Goal: Information Seeking & Learning: Learn about a topic

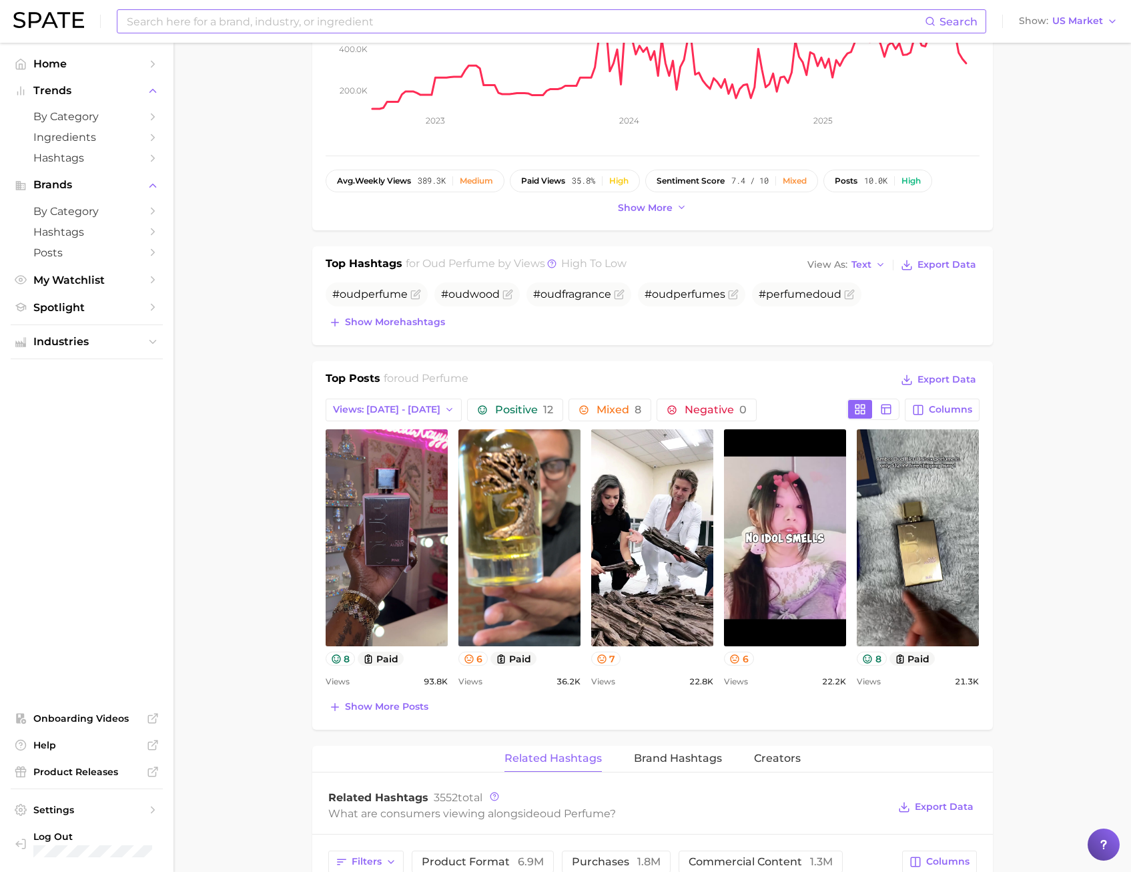
click at [225, 30] on input at bounding box center [525, 21] width 800 height 23
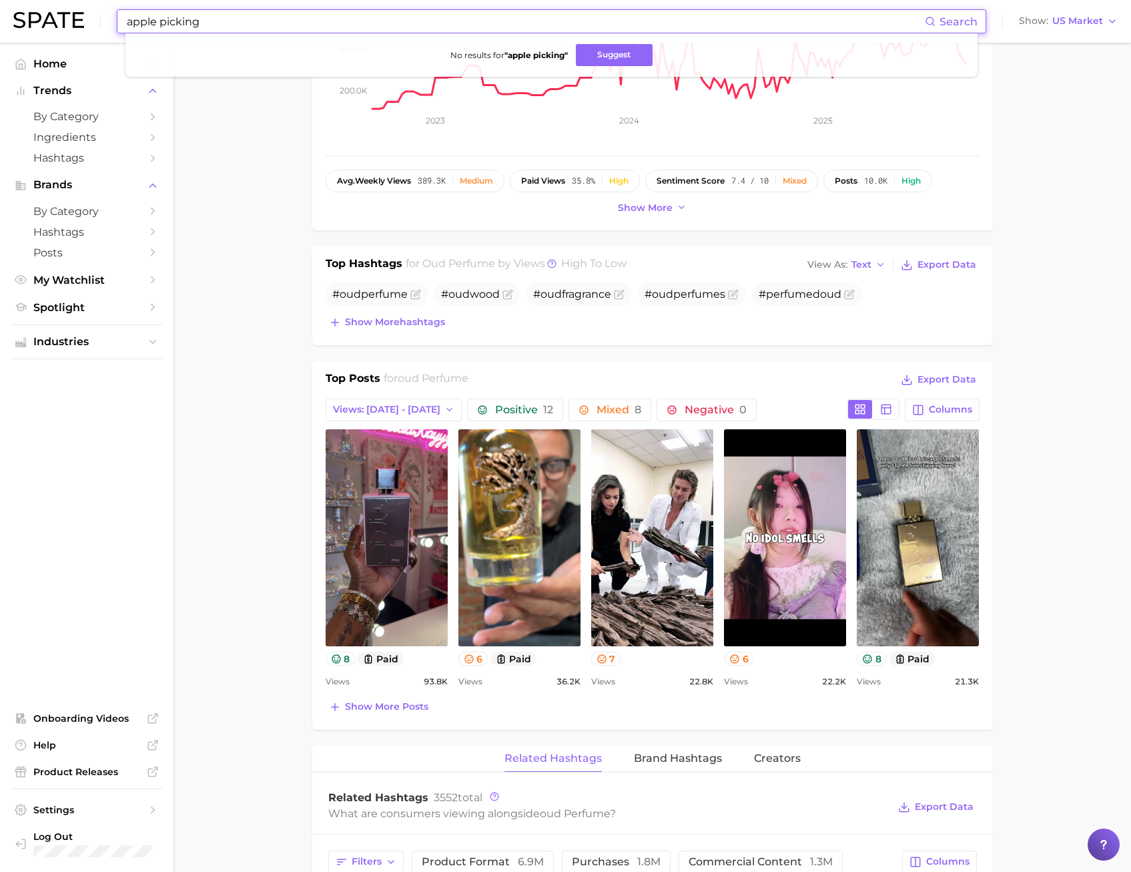
click at [160, 24] on input "apple picking" at bounding box center [525, 21] width 800 height 23
drag, startPoint x: 270, startPoint y: 17, endPoint x: 65, endPoint y: 21, distance: 204.9
click at [65, 21] on div "applepicking Search No results for " applepicking " Suggest Show US Market" at bounding box center [565, 21] width 1105 height 43
click at [214, 27] on input "pumpkin picking" at bounding box center [525, 21] width 800 height 23
drag, startPoint x: 221, startPoint y: 26, endPoint x: 181, endPoint y: 23, distance: 40.2
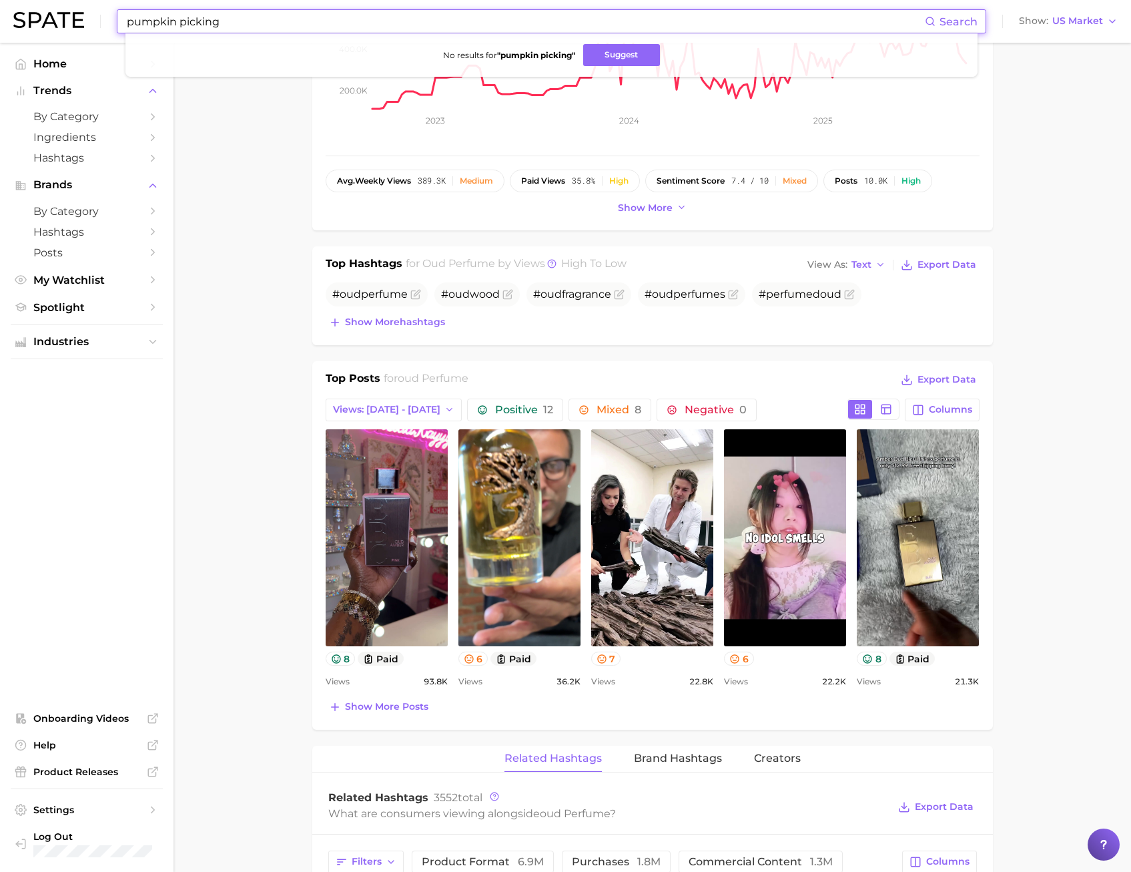
click at [181, 23] on input "pumpkin picking" at bounding box center [525, 21] width 800 height 23
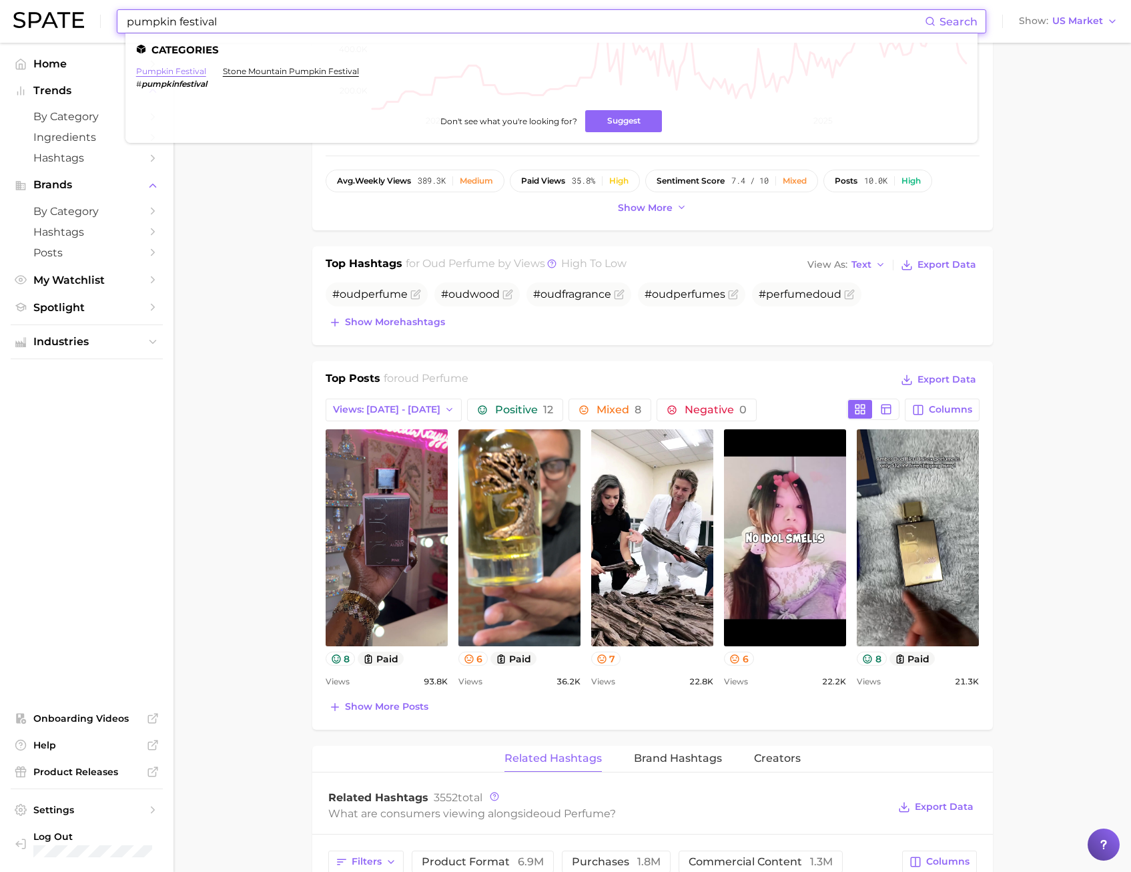
type input "pumpkin festival"
click at [195, 73] on link "pumpkin festival" at bounding box center [171, 71] width 70 height 10
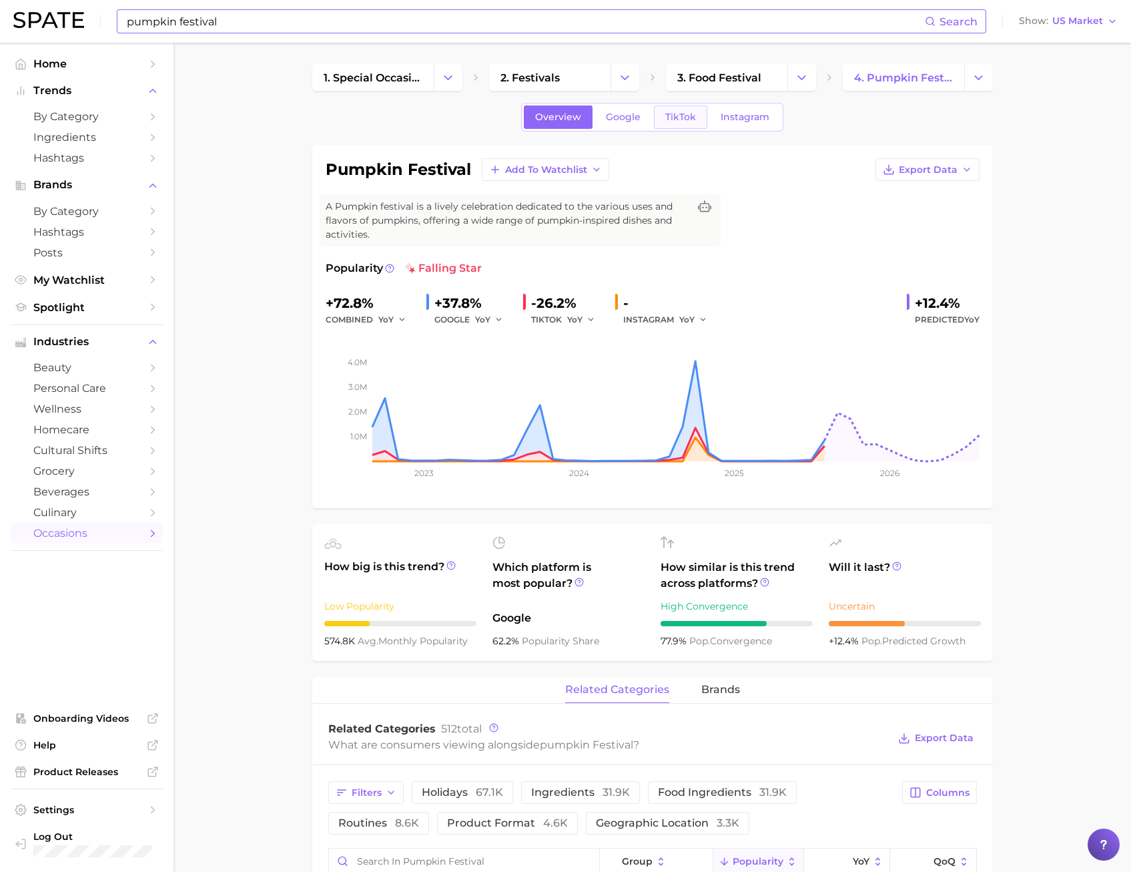
click at [679, 119] on span "TikTok" at bounding box center [680, 116] width 31 height 11
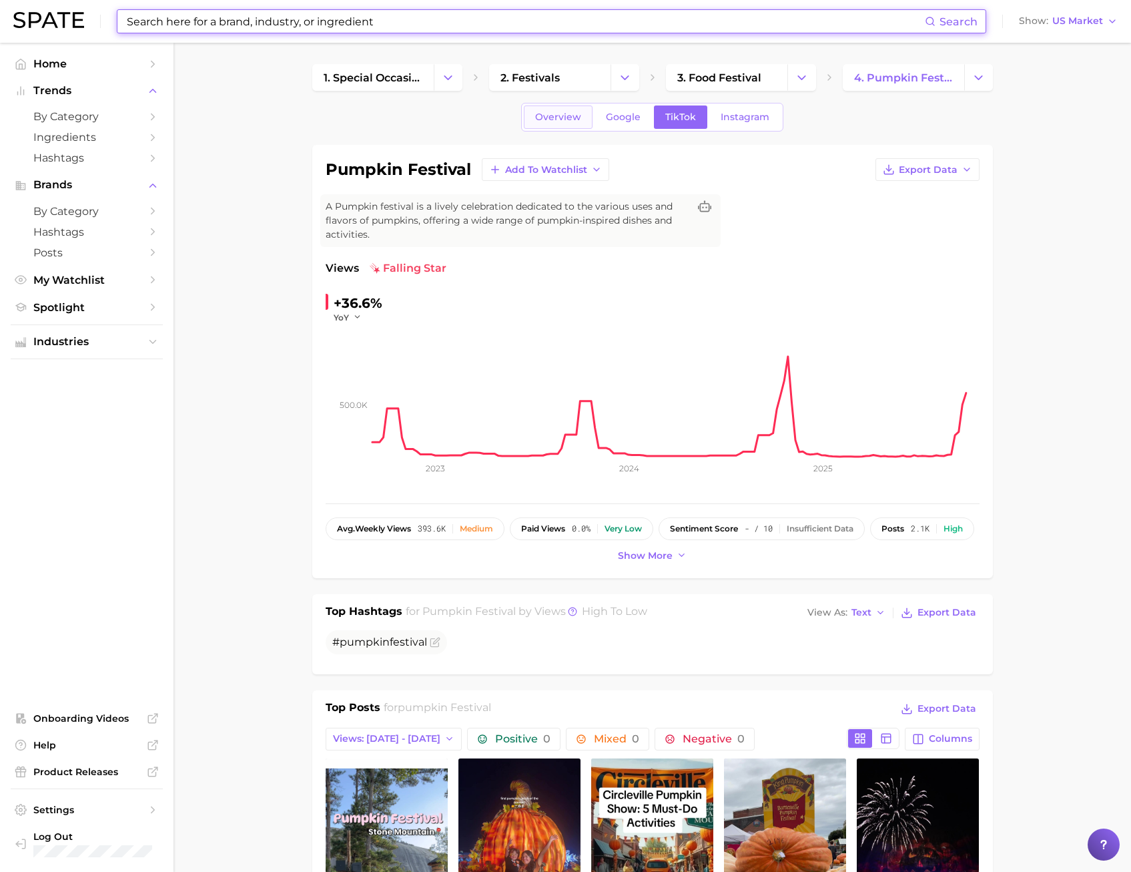
click at [567, 114] on span "Overview" at bounding box center [558, 116] width 46 height 11
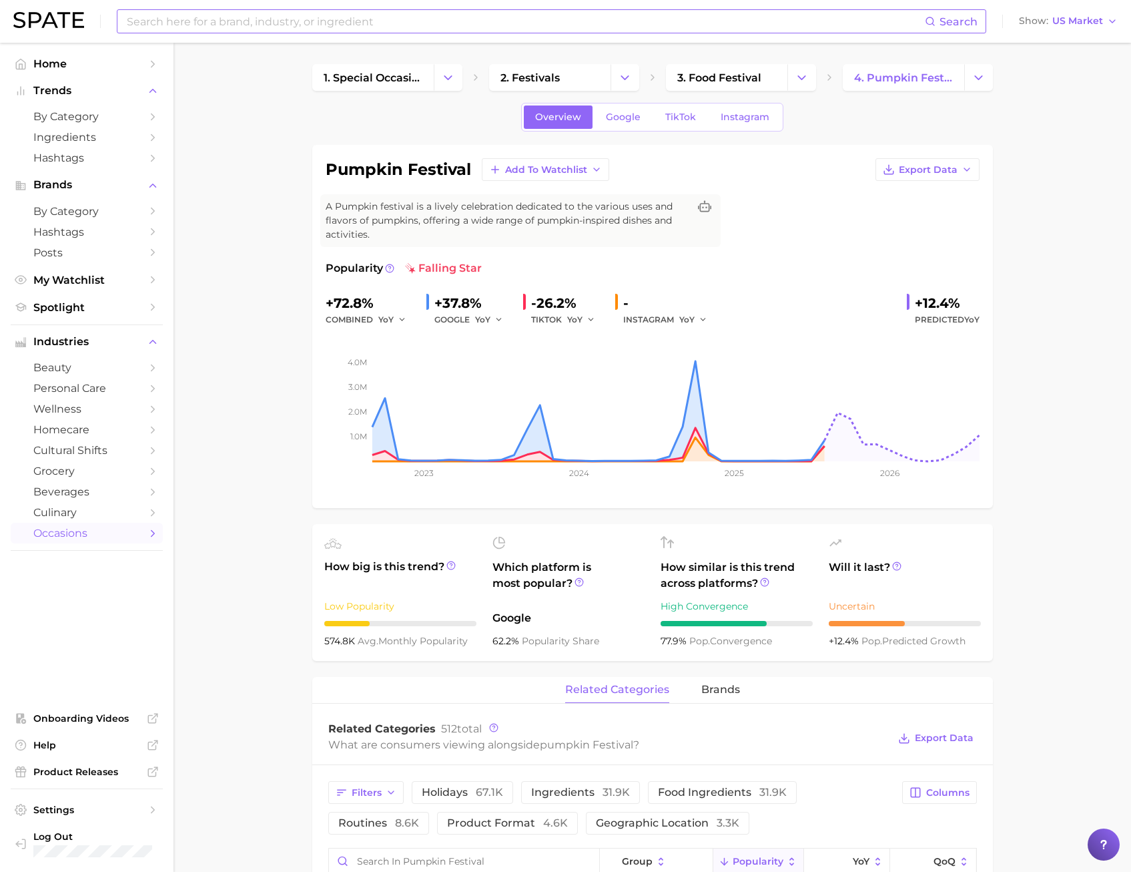
click at [681, 129] on div "Overview Google TikTok Instagram" at bounding box center [652, 117] width 262 height 29
click at [681, 122] on span "TikTok" at bounding box center [680, 116] width 31 height 11
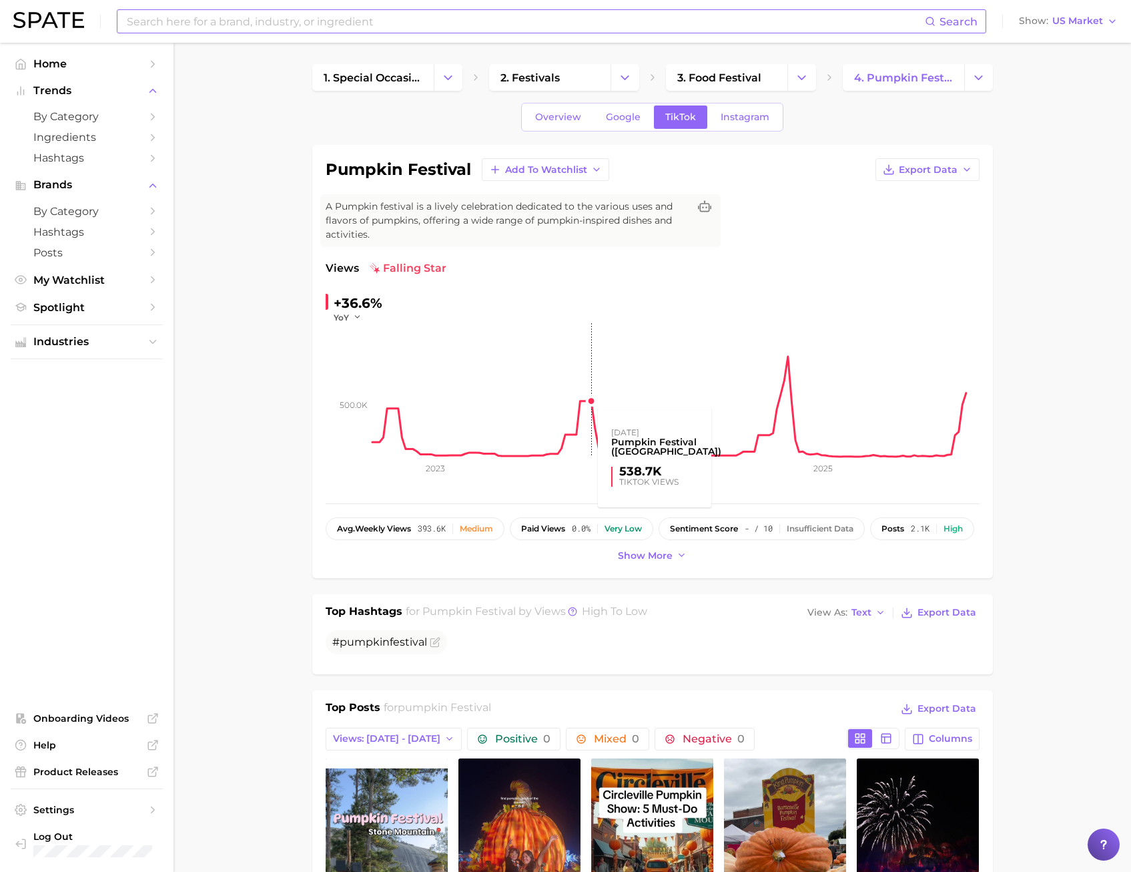
click at [637, 361] on rect at bounding box center [675, 389] width 607 height 133
click at [621, 123] on link "Google" at bounding box center [623, 116] width 57 height 23
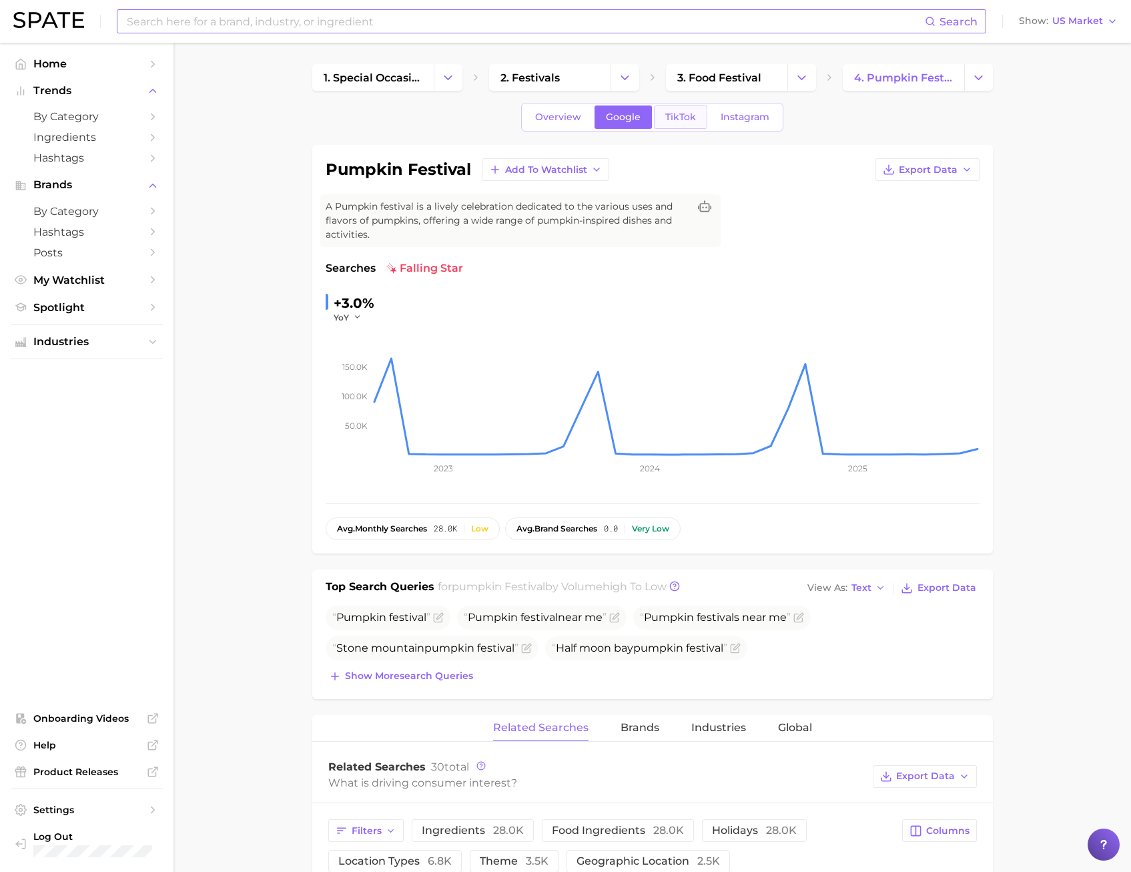
click at [679, 114] on span "TikTok" at bounding box center [680, 116] width 31 height 11
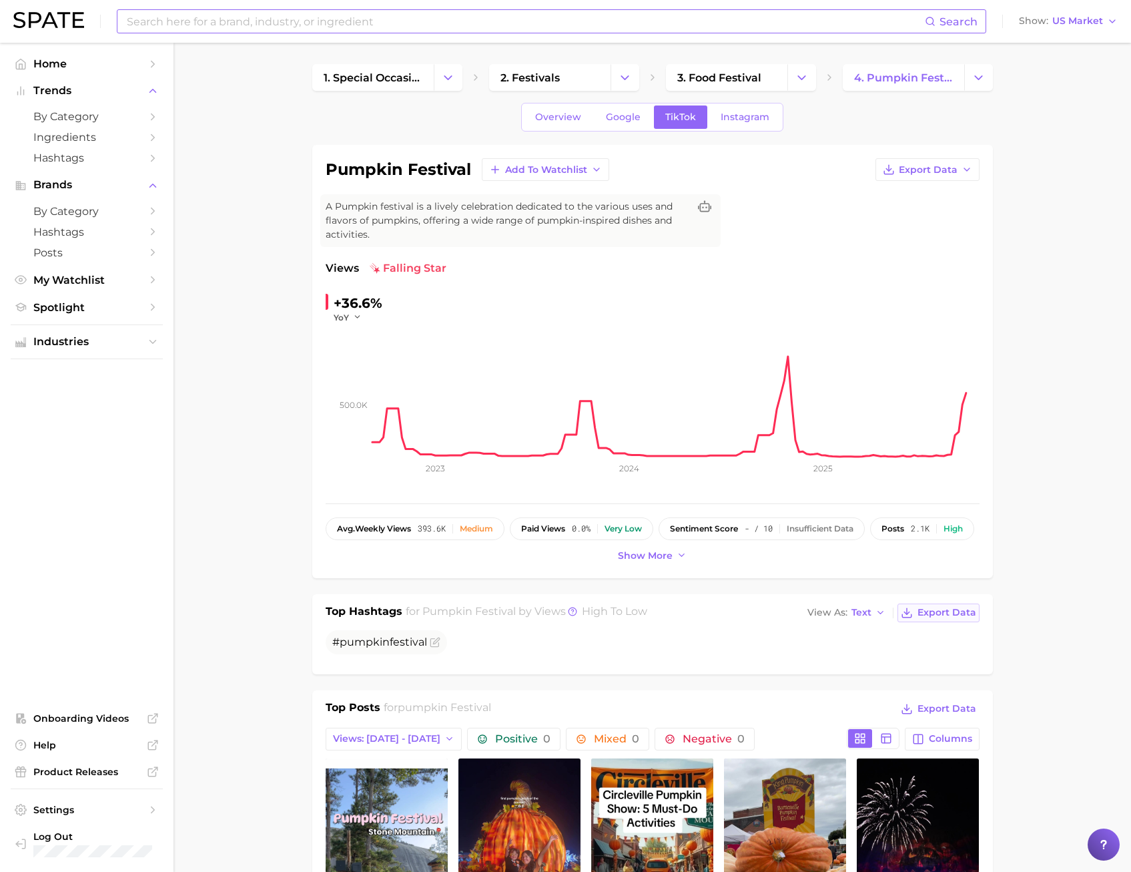
drag, startPoint x: 980, startPoint y: 605, endPoint x: 973, endPoint y: 609, distance: 7.5
click at [980, 605] on div "Top Hashtags for pumpkin festival by Views high to low View As Text Export Data…" at bounding box center [652, 634] width 681 height 80
click at [972, 609] on span "Export Data" at bounding box center [947, 612] width 59 height 11
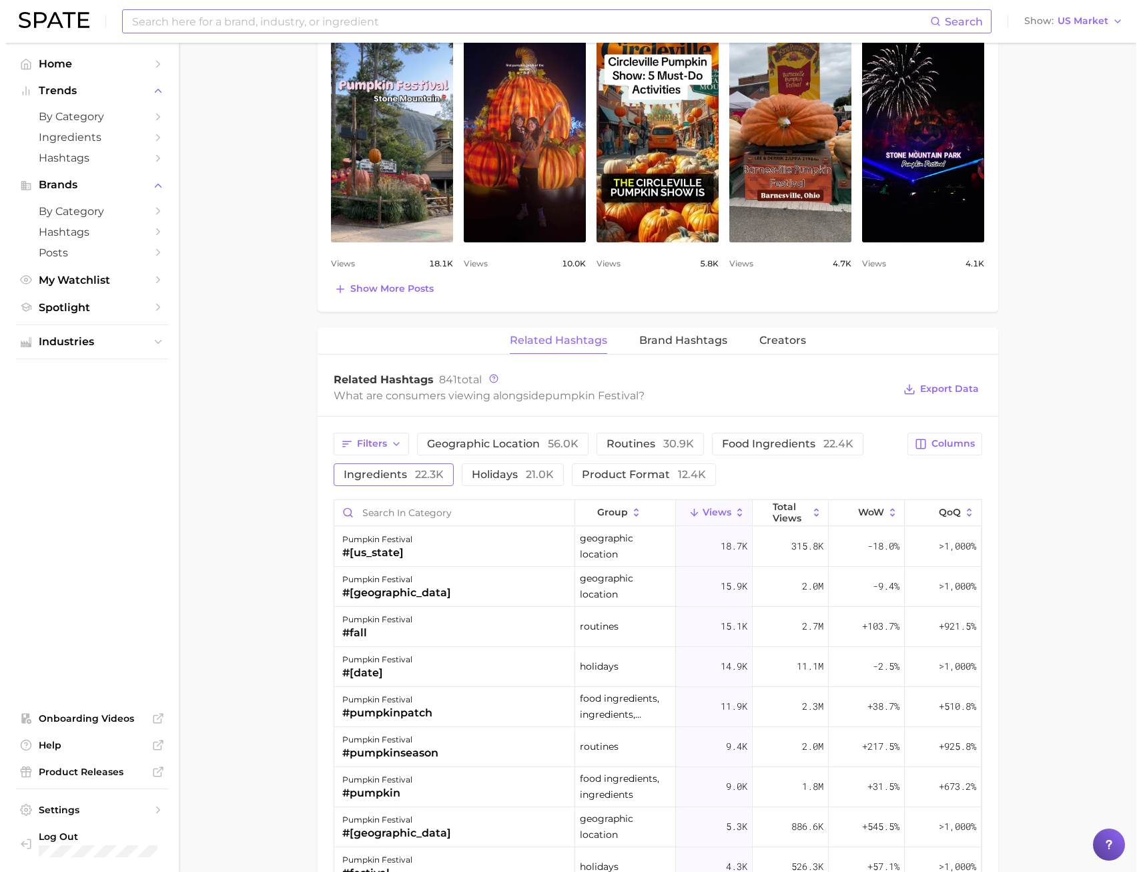
scroll to position [734, 0]
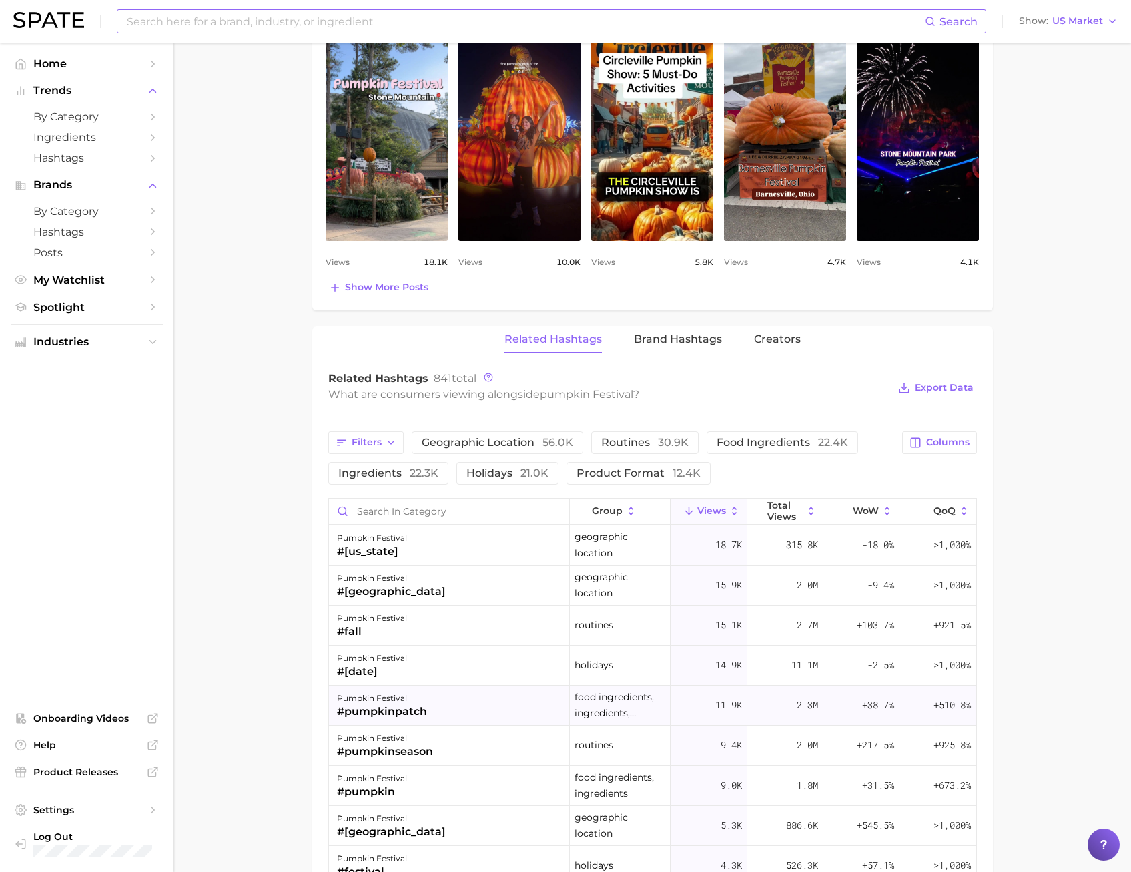
click at [353, 717] on div "#pumpkinpatch" at bounding box center [382, 711] width 90 height 16
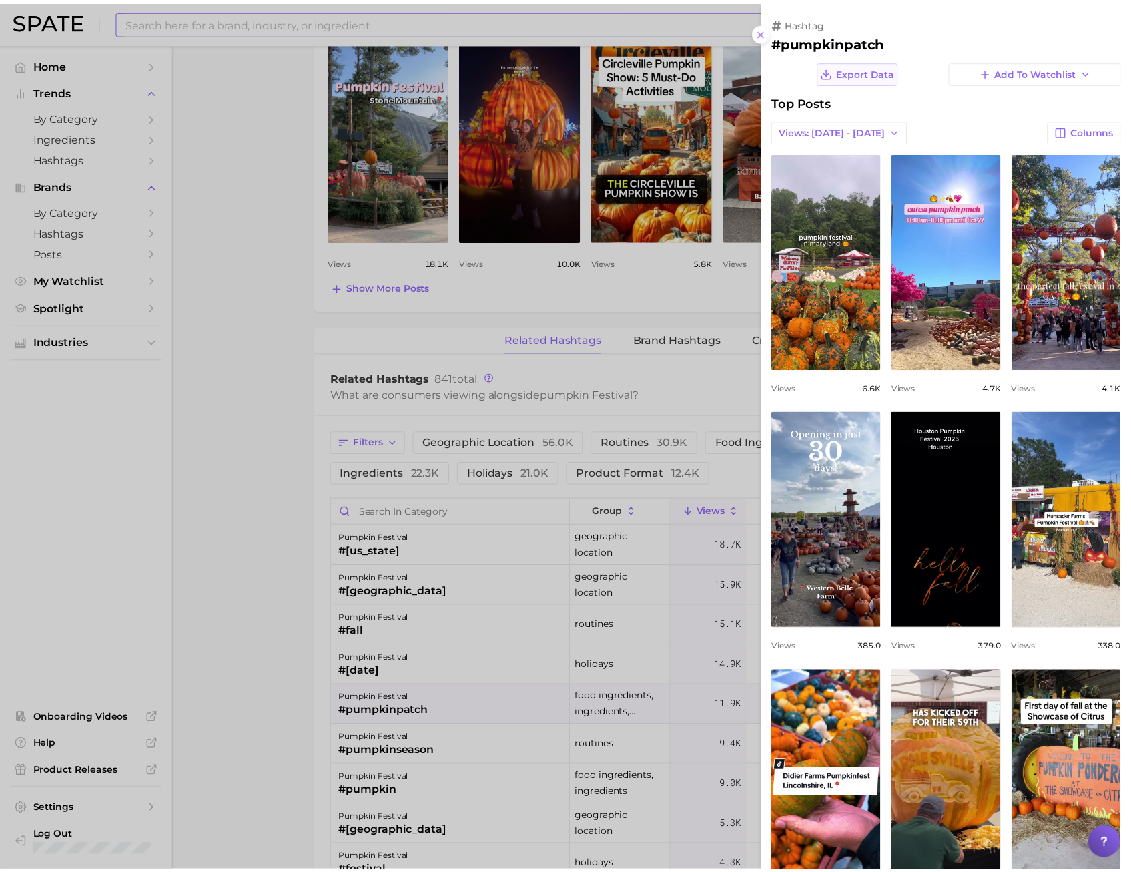
scroll to position [0, 0]
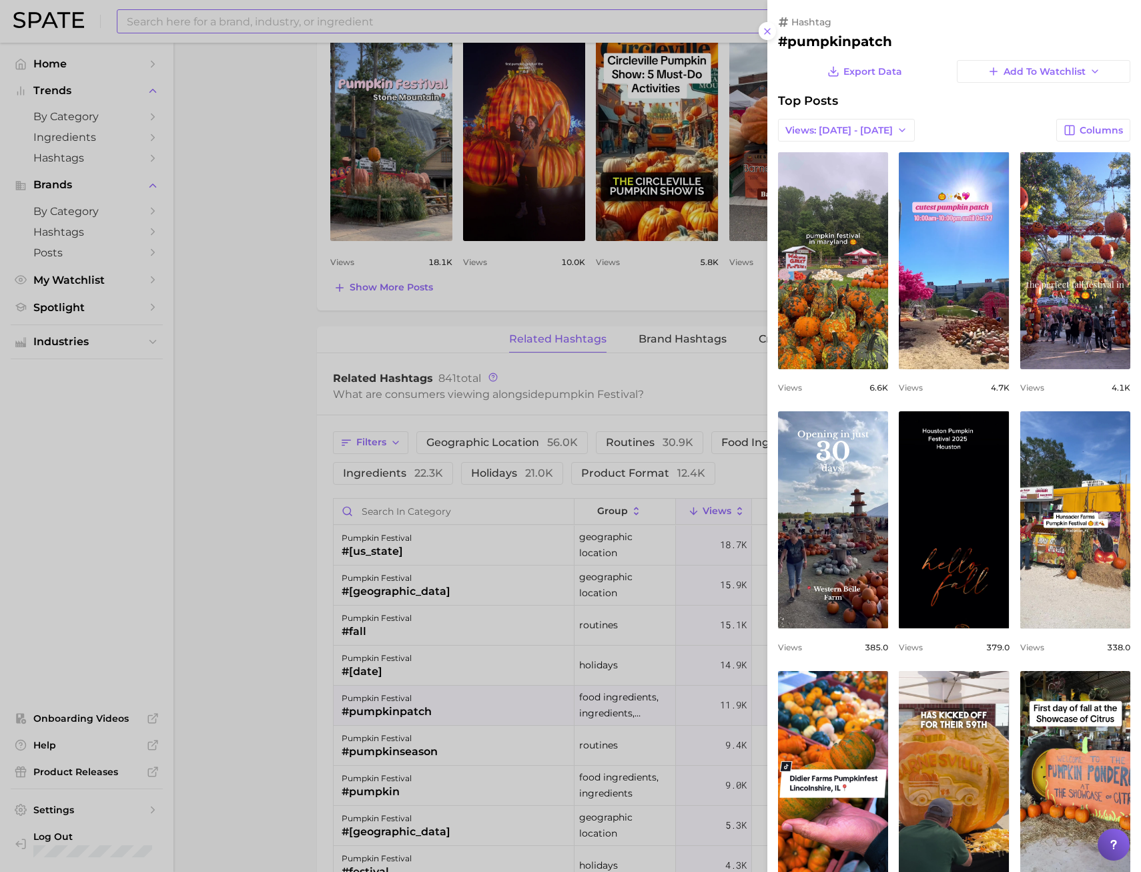
click at [218, 20] on div at bounding box center [570, 436] width 1141 height 872
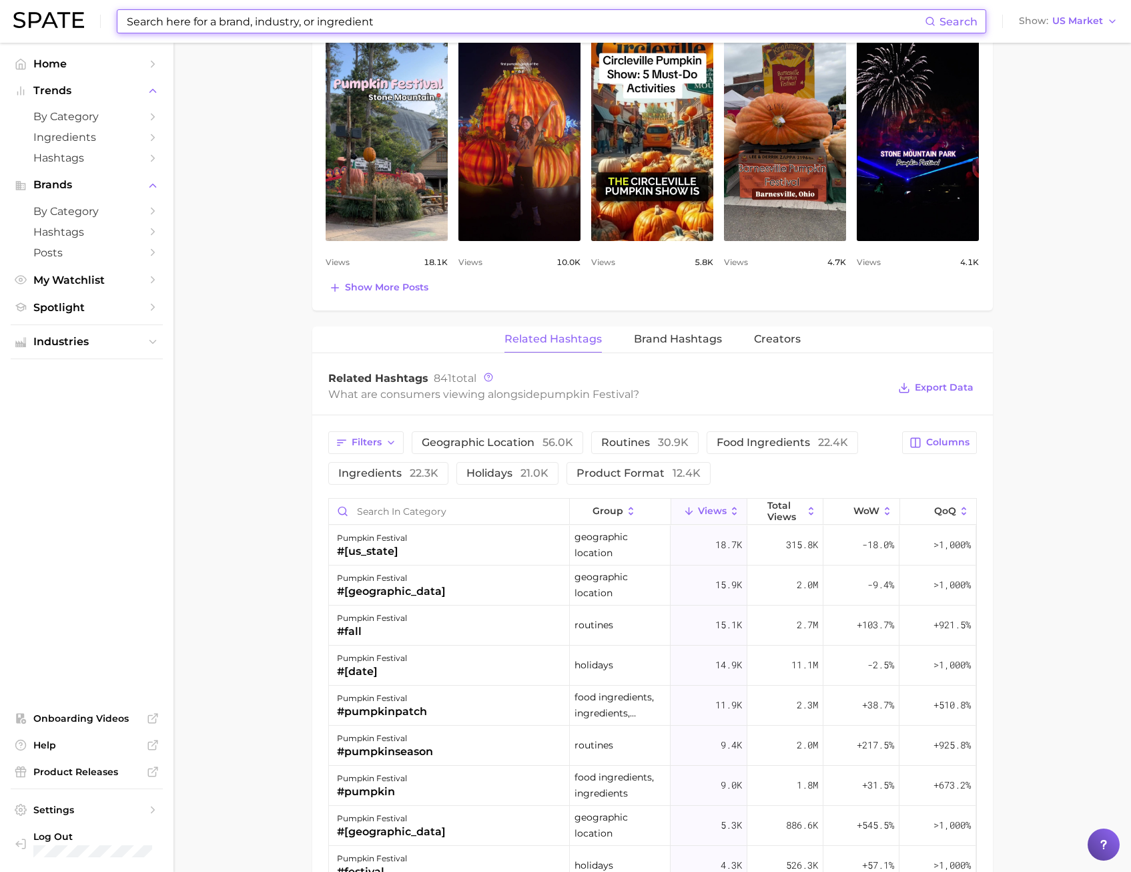
click at [207, 19] on input at bounding box center [525, 21] width 800 height 23
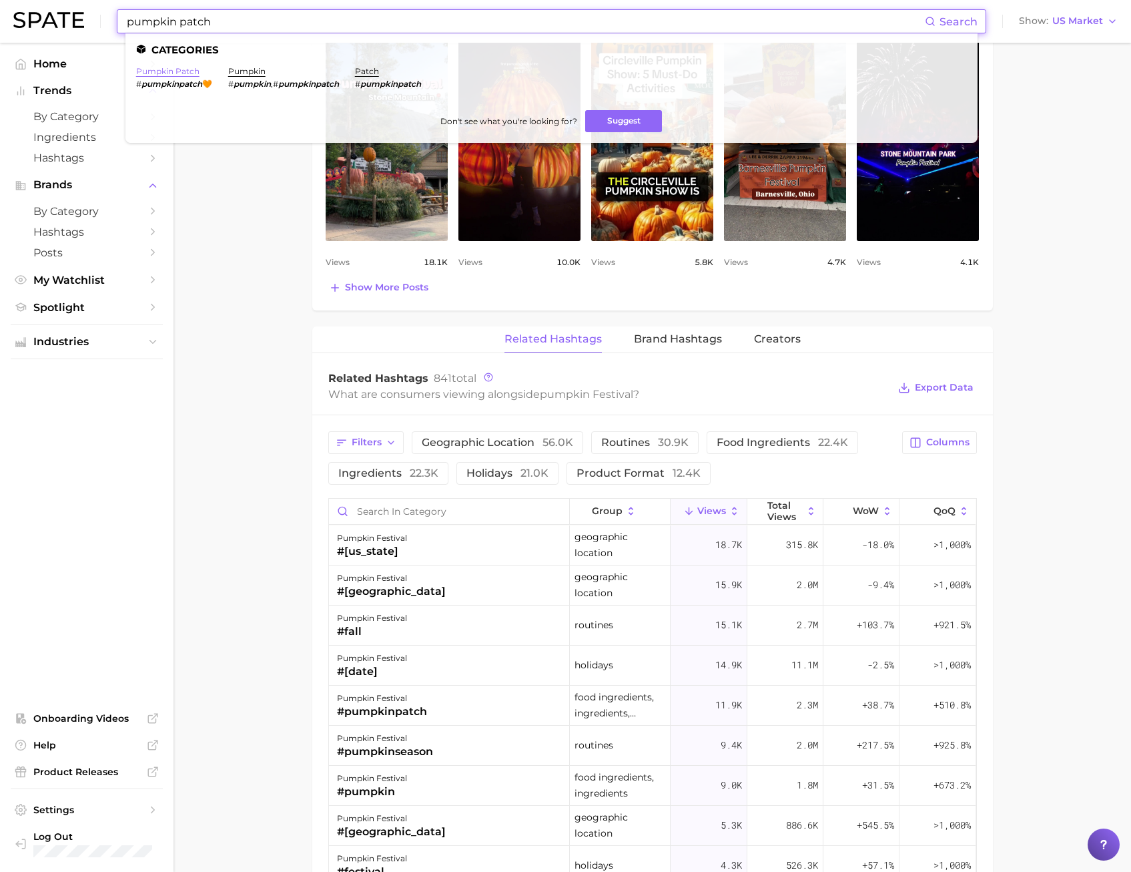
type input "pumpkin patch"
click at [170, 75] on link "pumpkin patch" at bounding box center [167, 71] width 63 height 10
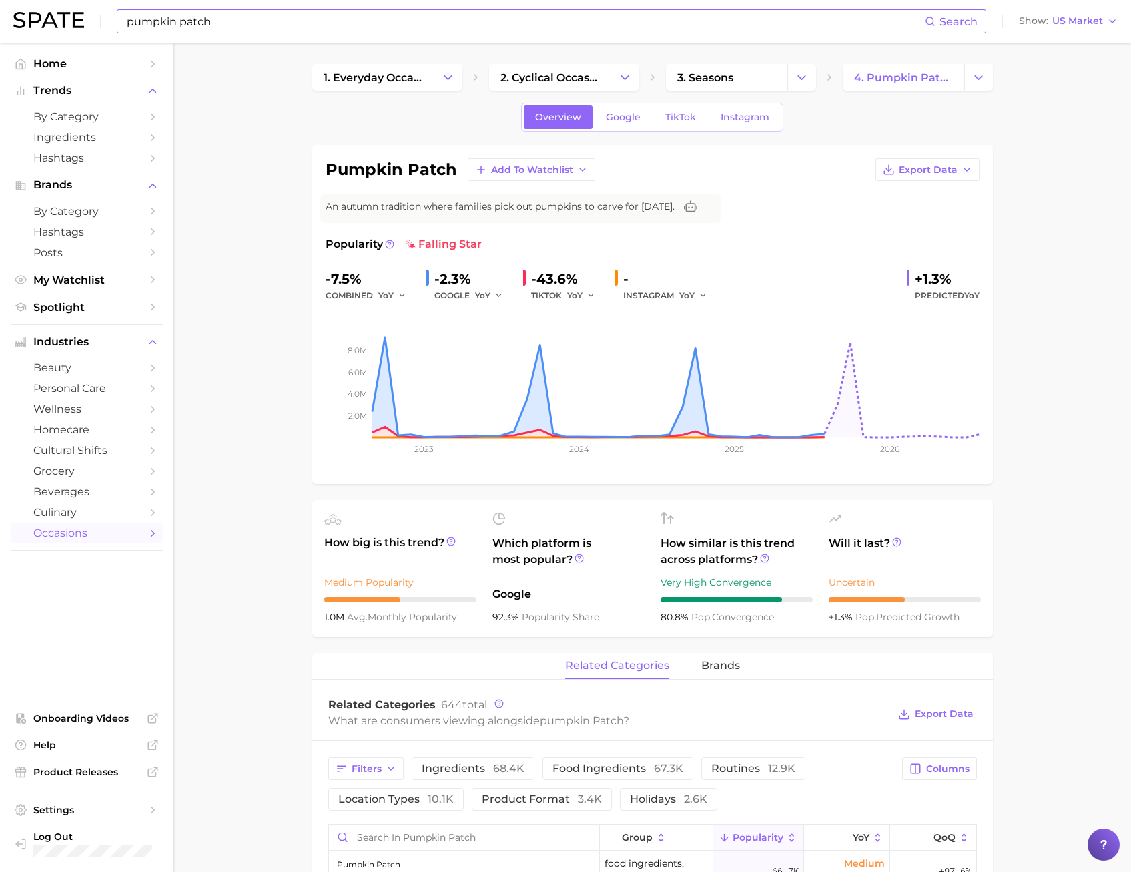
click at [252, 23] on input "pumpkin patch" at bounding box center [525, 21] width 800 height 23
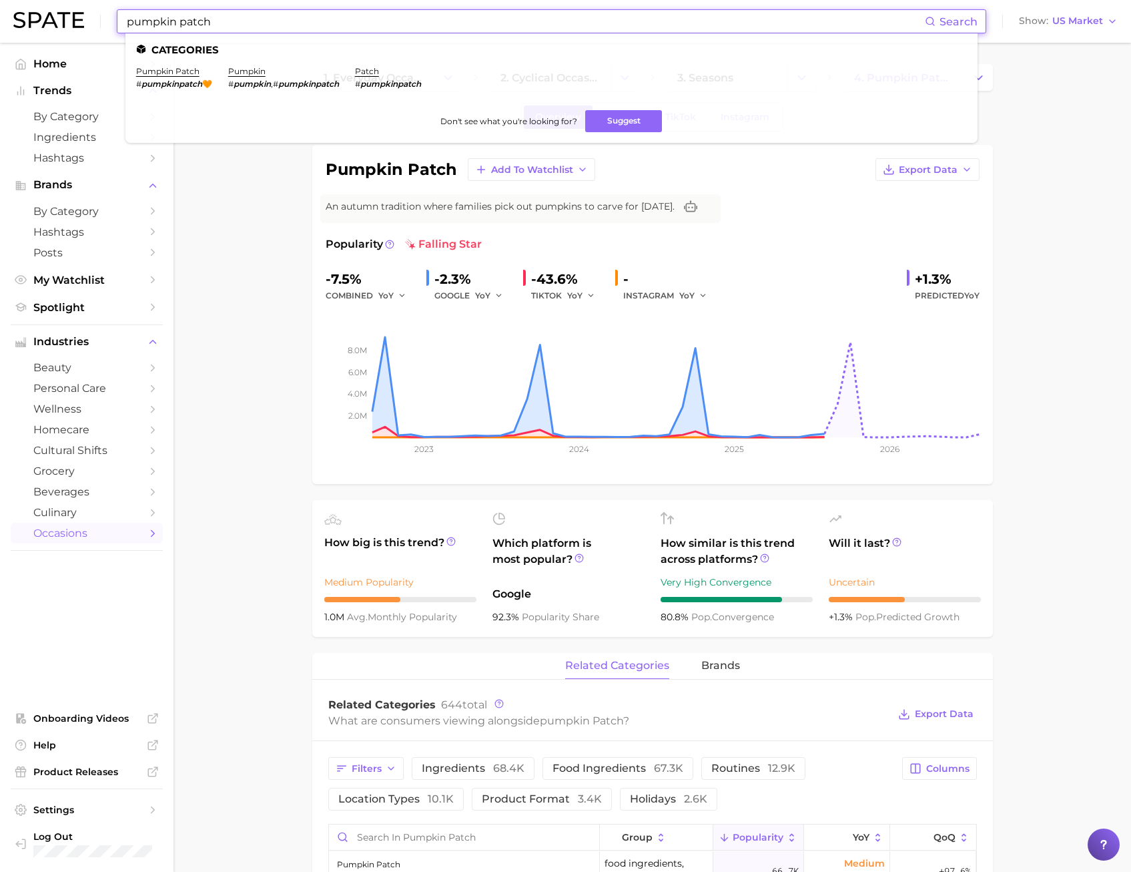
drag, startPoint x: 250, startPoint y: 257, endPoint x: 258, endPoint y: 251, distance: 10.0
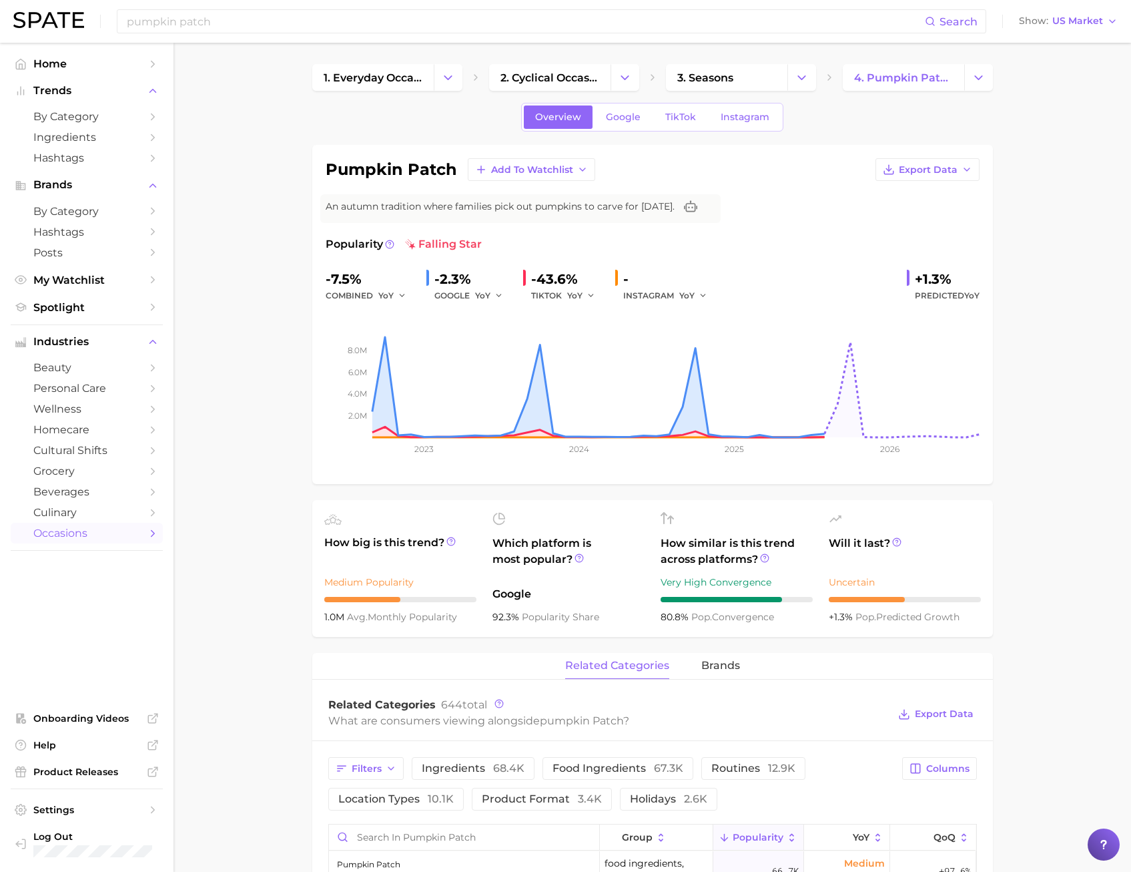
click at [673, 121] on span "TikTok" at bounding box center [680, 116] width 31 height 11
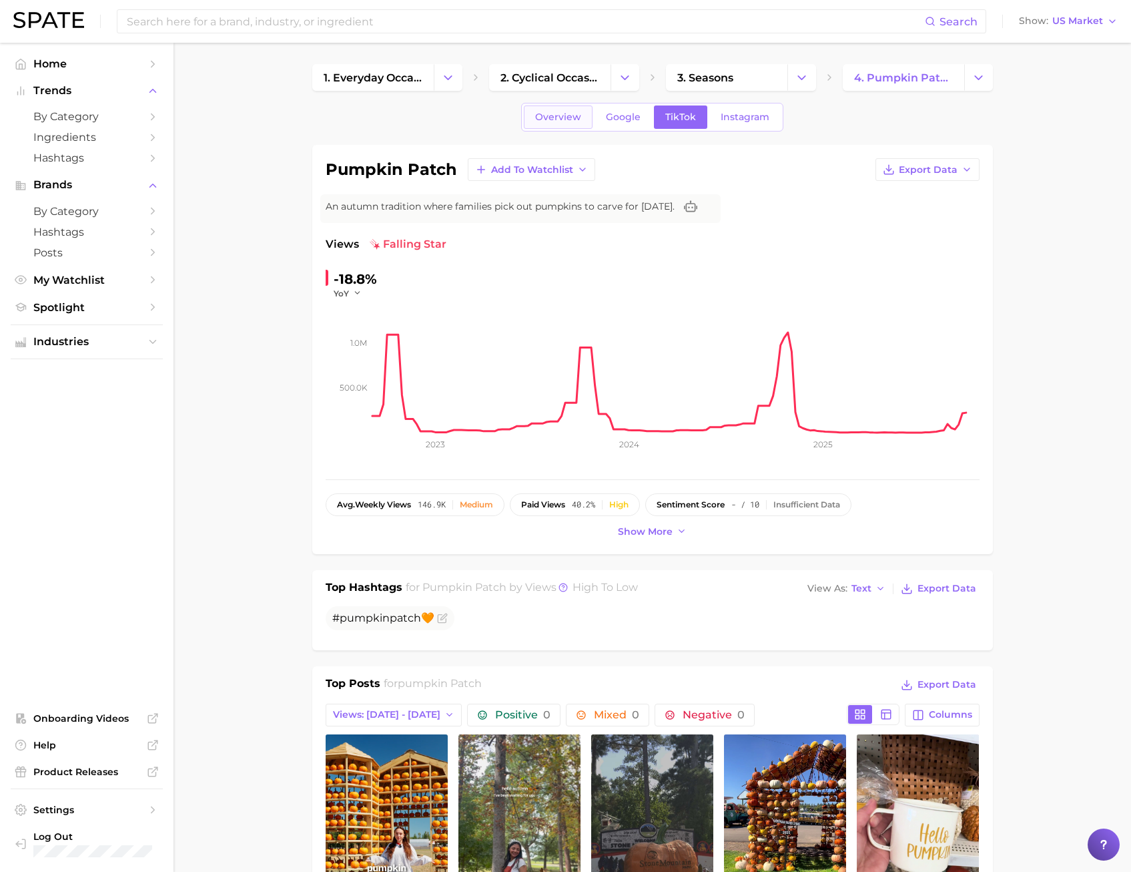
click at [551, 120] on span "Overview" at bounding box center [558, 116] width 46 height 11
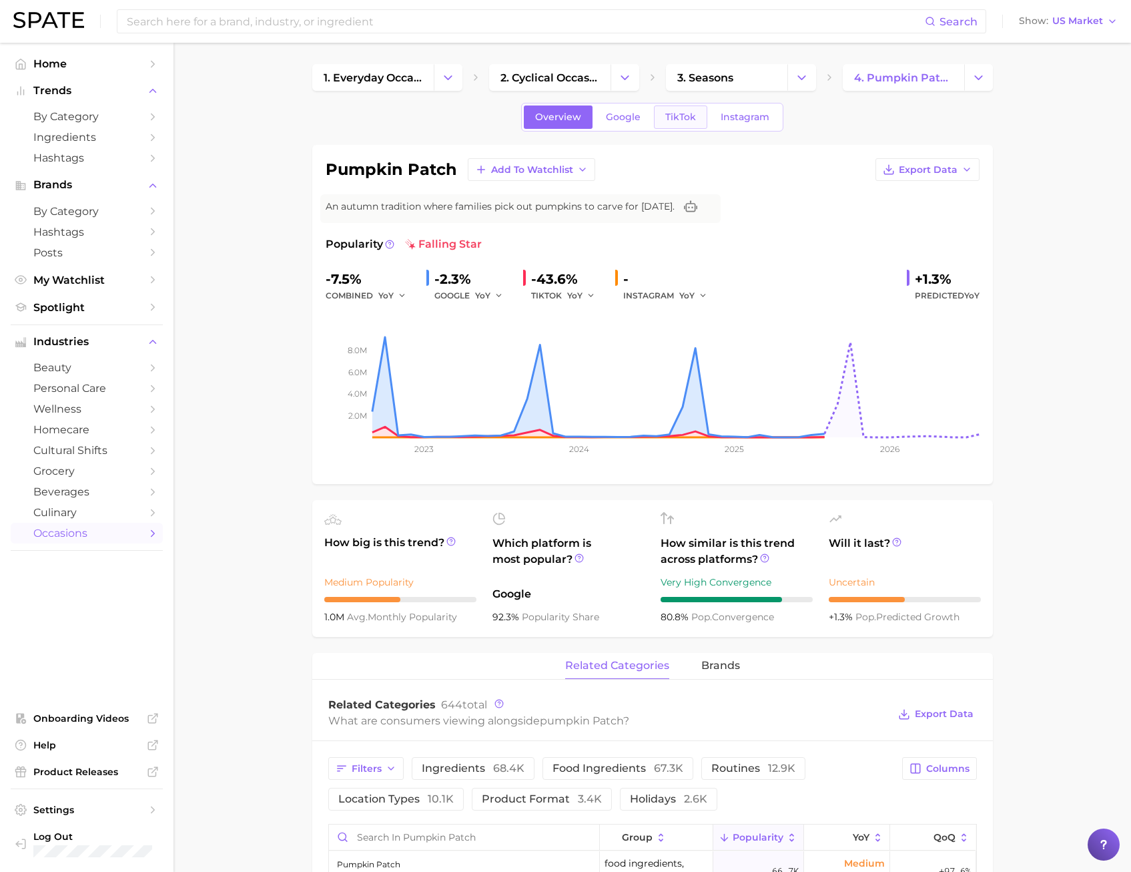
click at [667, 127] on link "TikTok" at bounding box center [680, 116] width 53 height 23
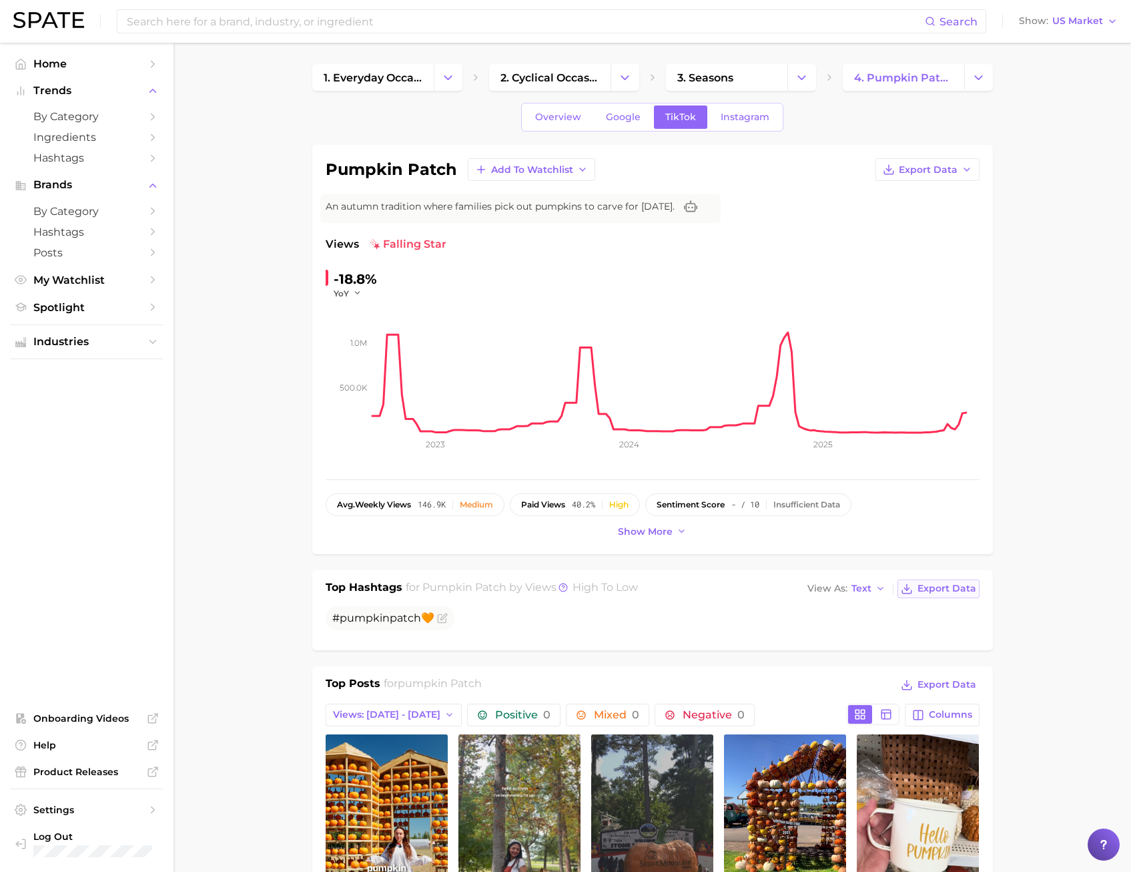
click at [974, 594] on span "Export Data" at bounding box center [947, 588] width 59 height 11
click at [757, 316] on rect at bounding box center [675, 365] width 607 height 133
drag, startPoint x: 344, startPoint y: 35, endPoint x: 334, endPoint y: 29, distance: 11.5
click at [343, 35] on div "Search Show US Market" at bounding box center [565, 21] width 1105 height 43
click at [316, 17] on input at bounding box center [525, 21] width 800 height 23
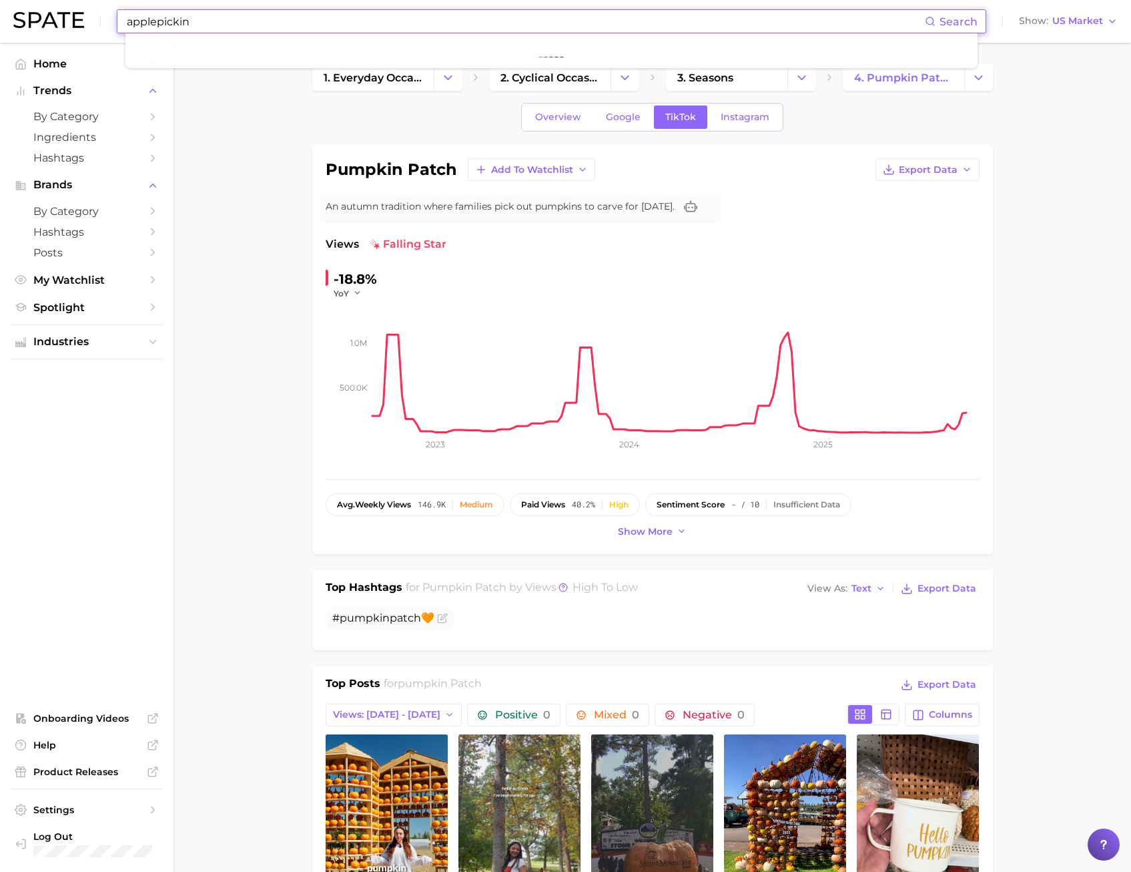
type input "applepicking"
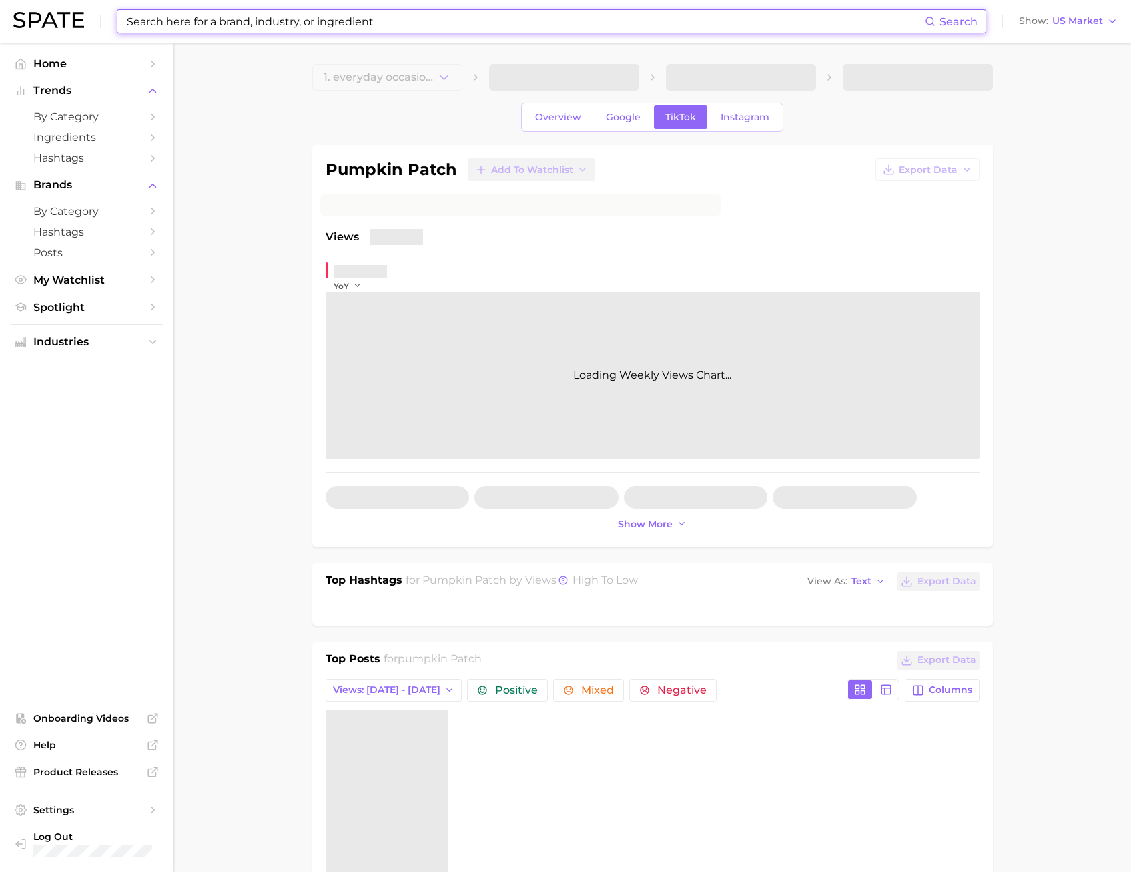
click at [187, 27] on input at bounding box center [525, 21] width 800 height 23
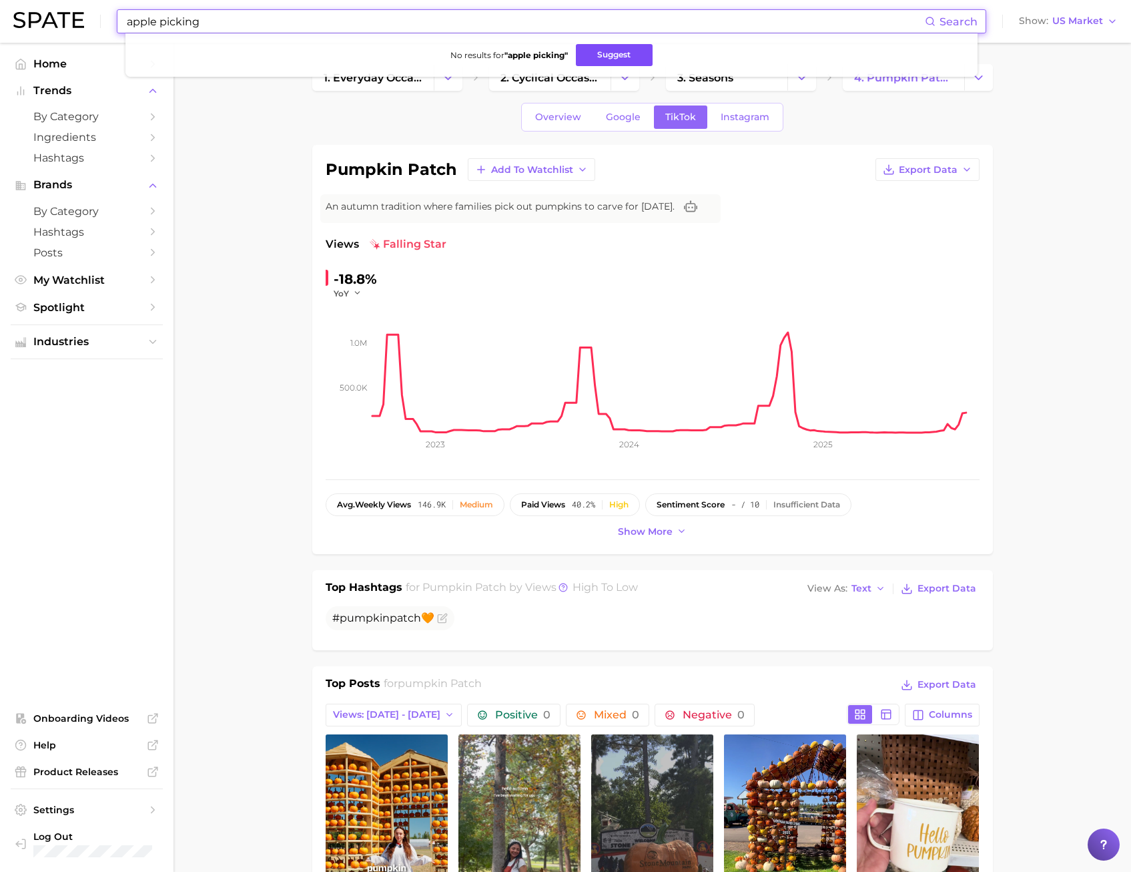
click at [599, 57] on button "Suggest" at bounding box center [614, 55] width 77 height 22
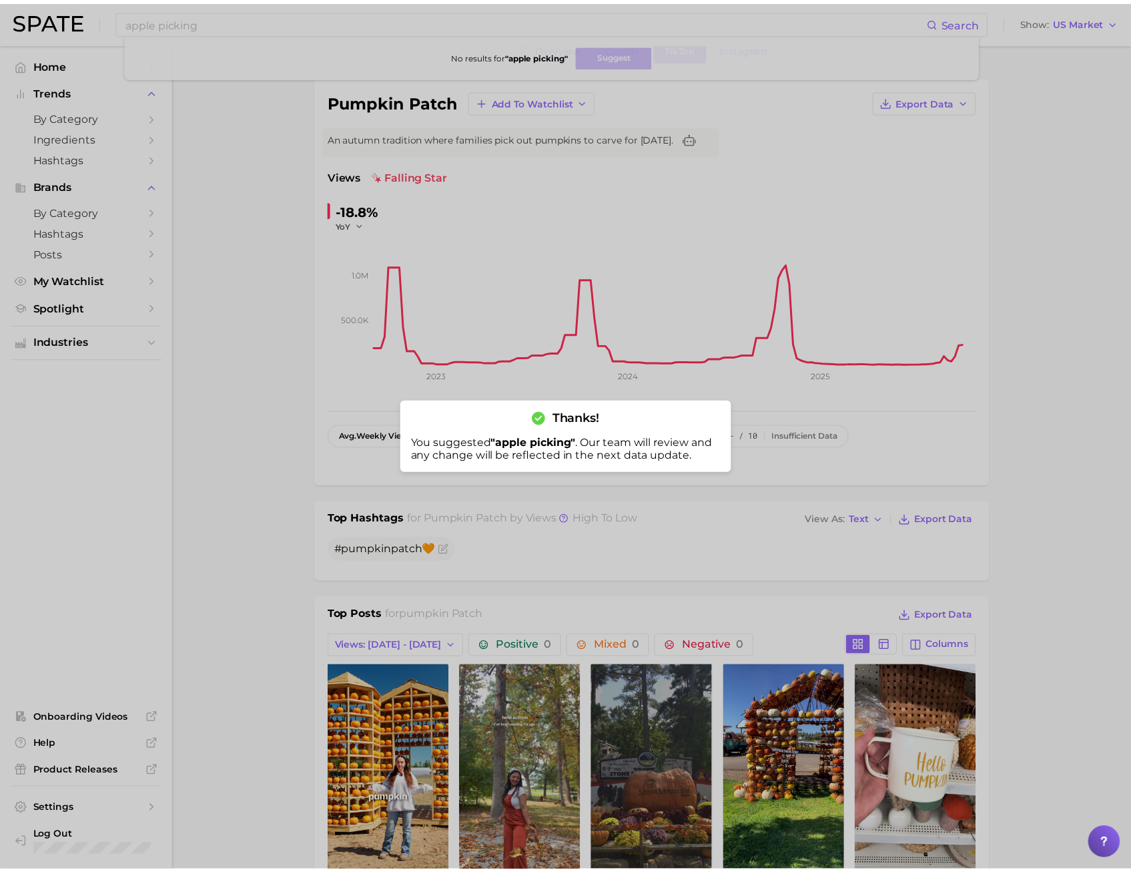
scroll to position [133, 0]
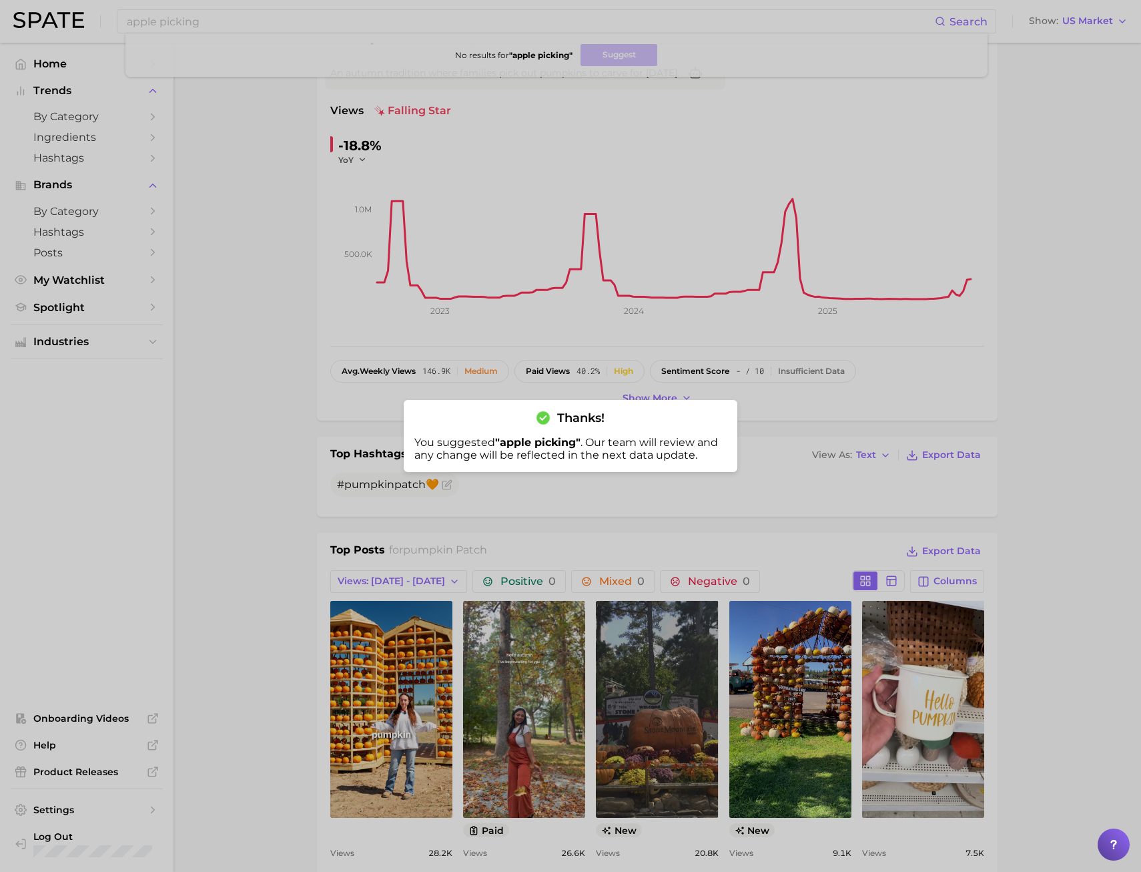
click at [287, 437] on div at bounding box center [570, 436] width 1141 height 872
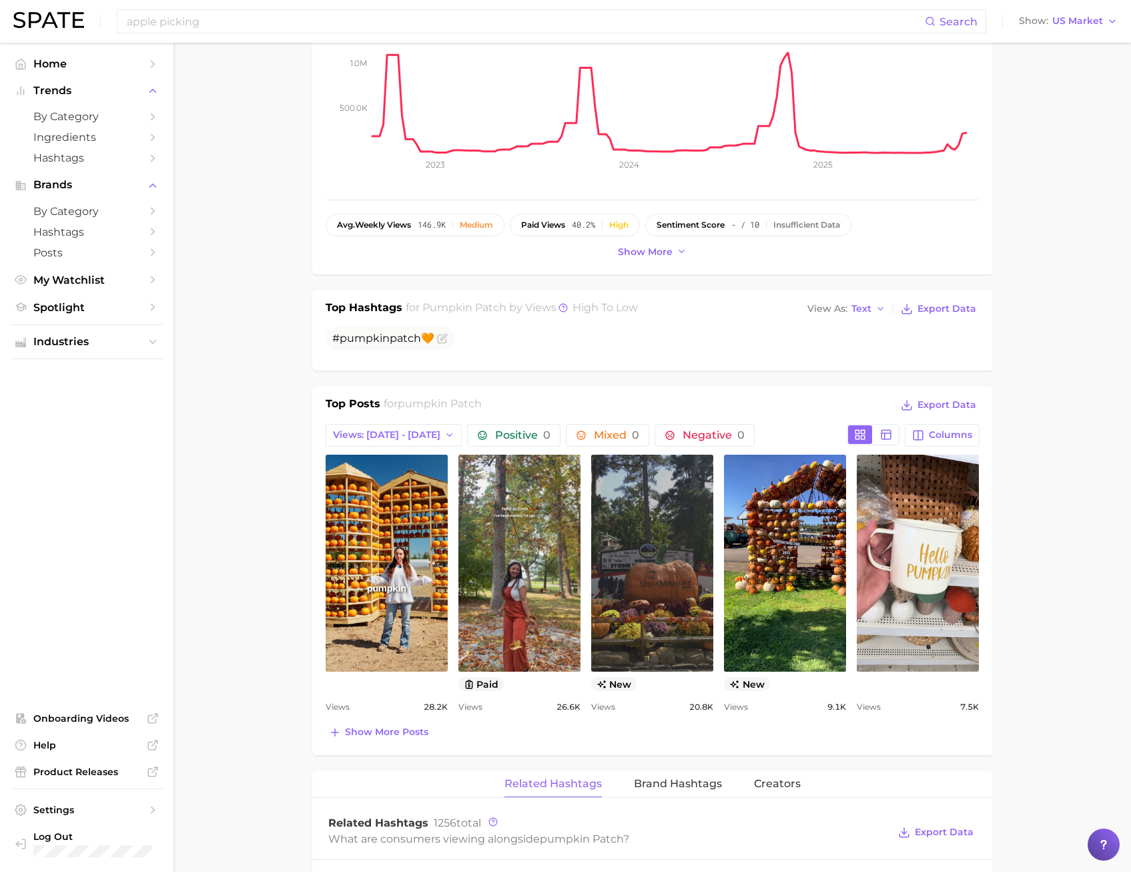
scroll to position [534, 0]
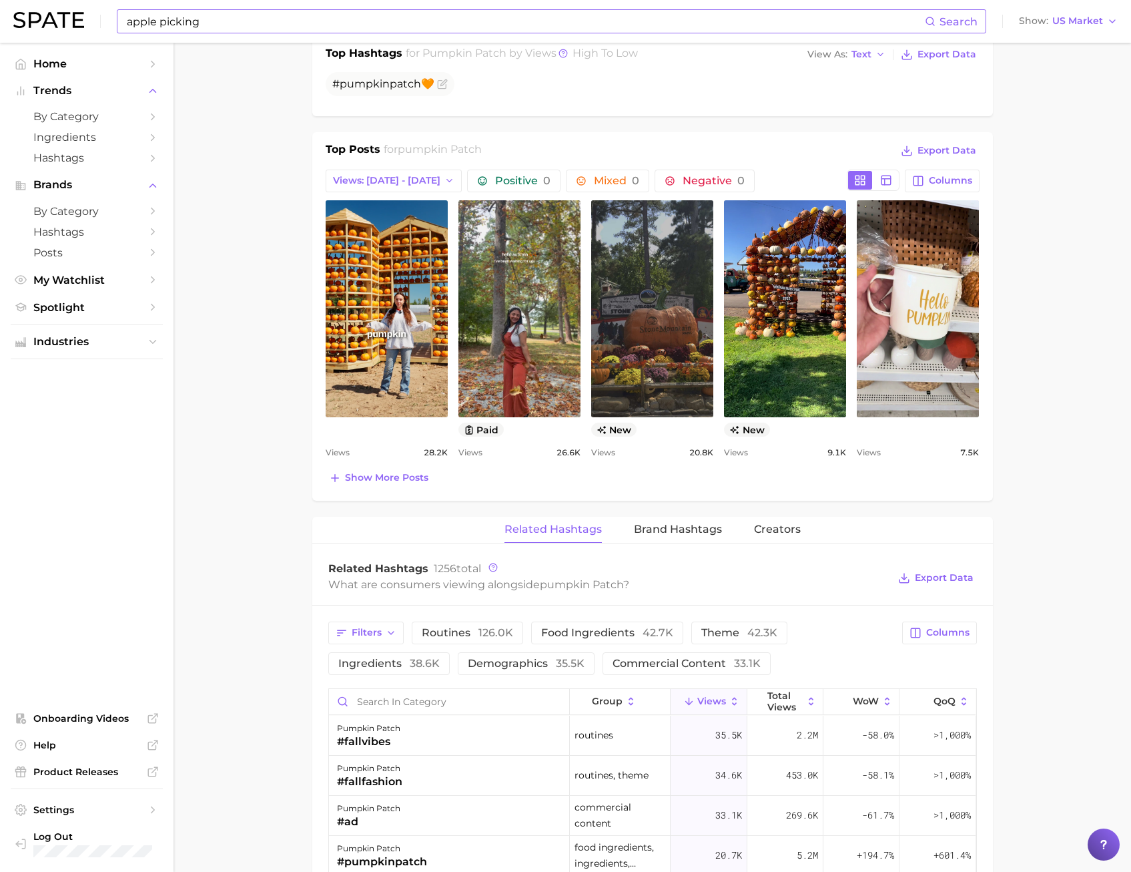
click at [272, 23] on input "apple picking" at bounding box center [525, 21] width 800 height 23
drag, startPoint x: 252, startPoint y: 28, endPoint x: 139, endPoint y: 26, distance: 112.1
click at [139, 26] on input "apple picking" at bounding box center [525, 21] width 800 height 23
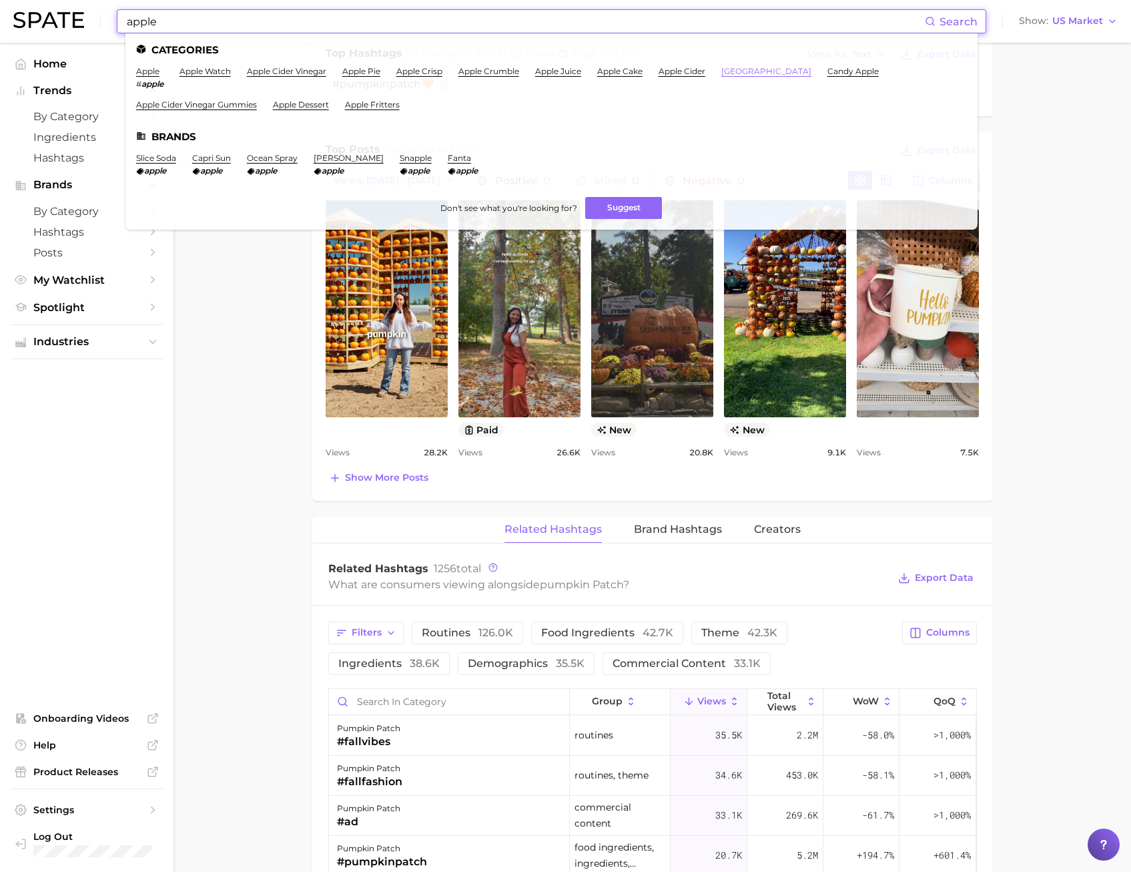
click at [749, 73] on link "[GEOGRAPHIC_DATA]" at bounding box center [766, 71] width 90 height 10
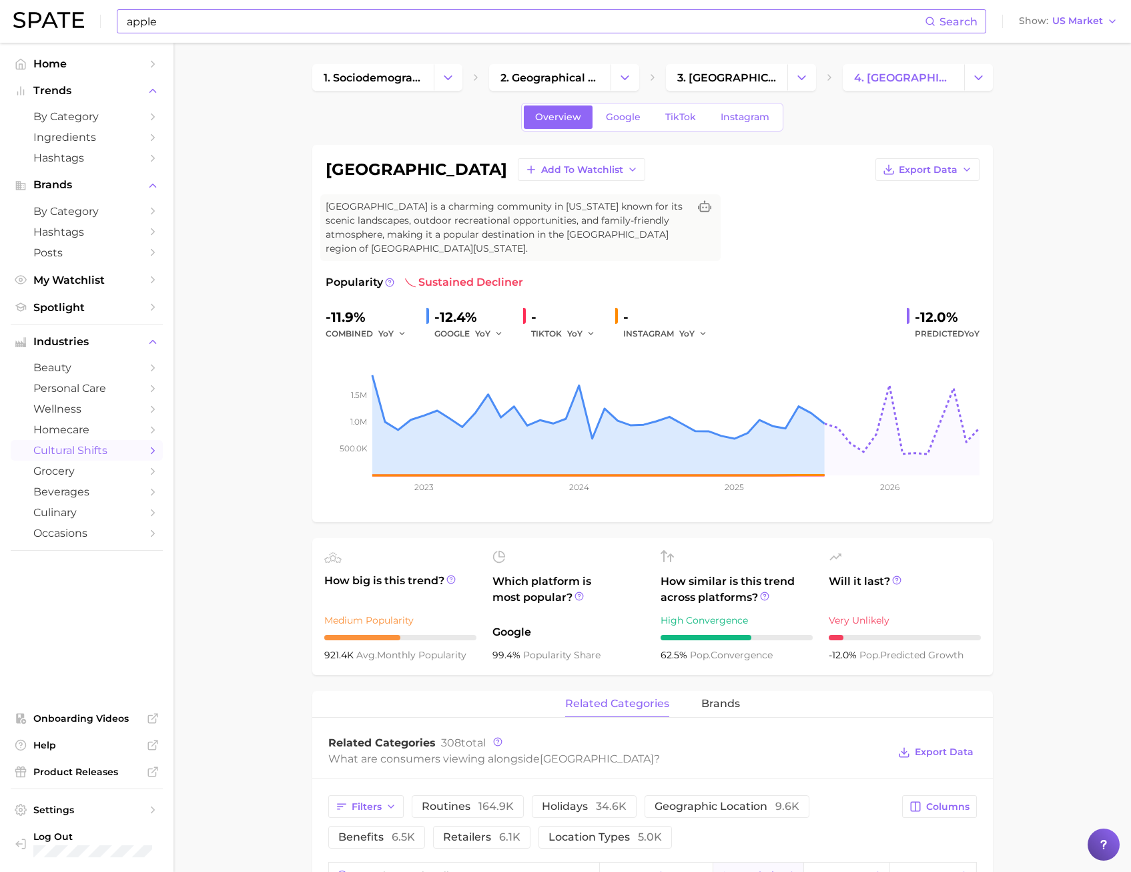
click at [198, 23] on input "apple" at bounding box center [525, 21] width 800 height 23
type input "apple picking"
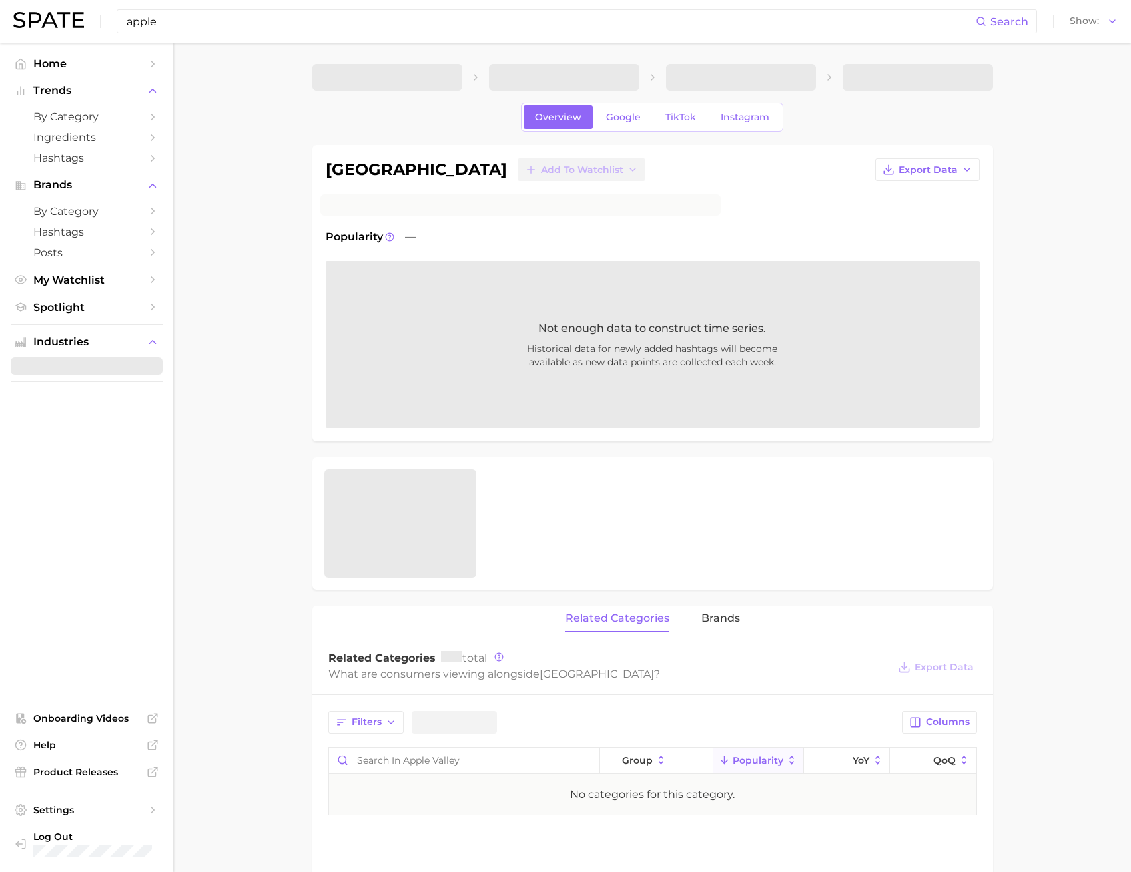
click at [182, 27] on input "apple" at bounding box center [550, 21] width 850 height 23
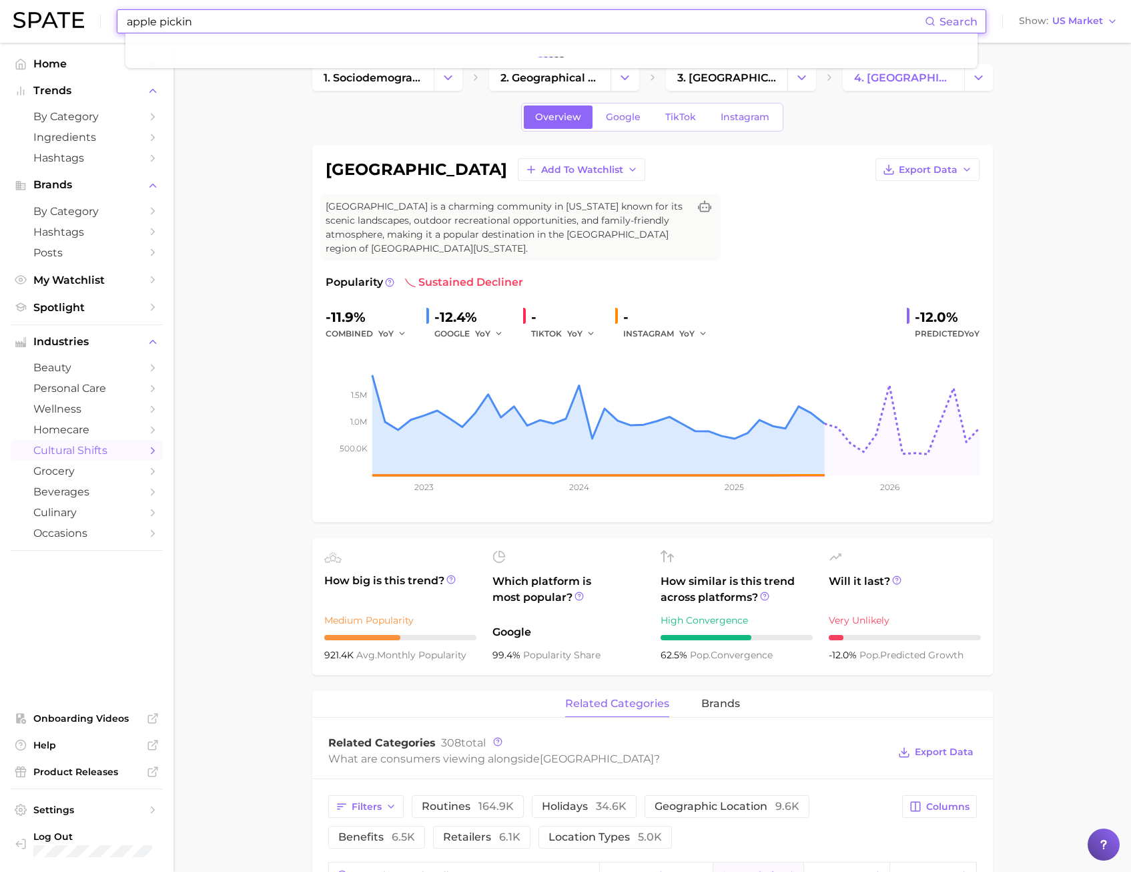
type input "apple picking"
drag, startPoint x: 217, startPoint y: 24, endPoint x: -29, endPoint y: 27, distance: 245.6
click at [0, 27] on html "apple picking Search No results for " apple picking " Suggest Show US Market Ho…" at bounding box center [565, 436] width 1131 height 872
click at [160, 22] on input "apple" at bounding box center [525, 21] width 800 height 23
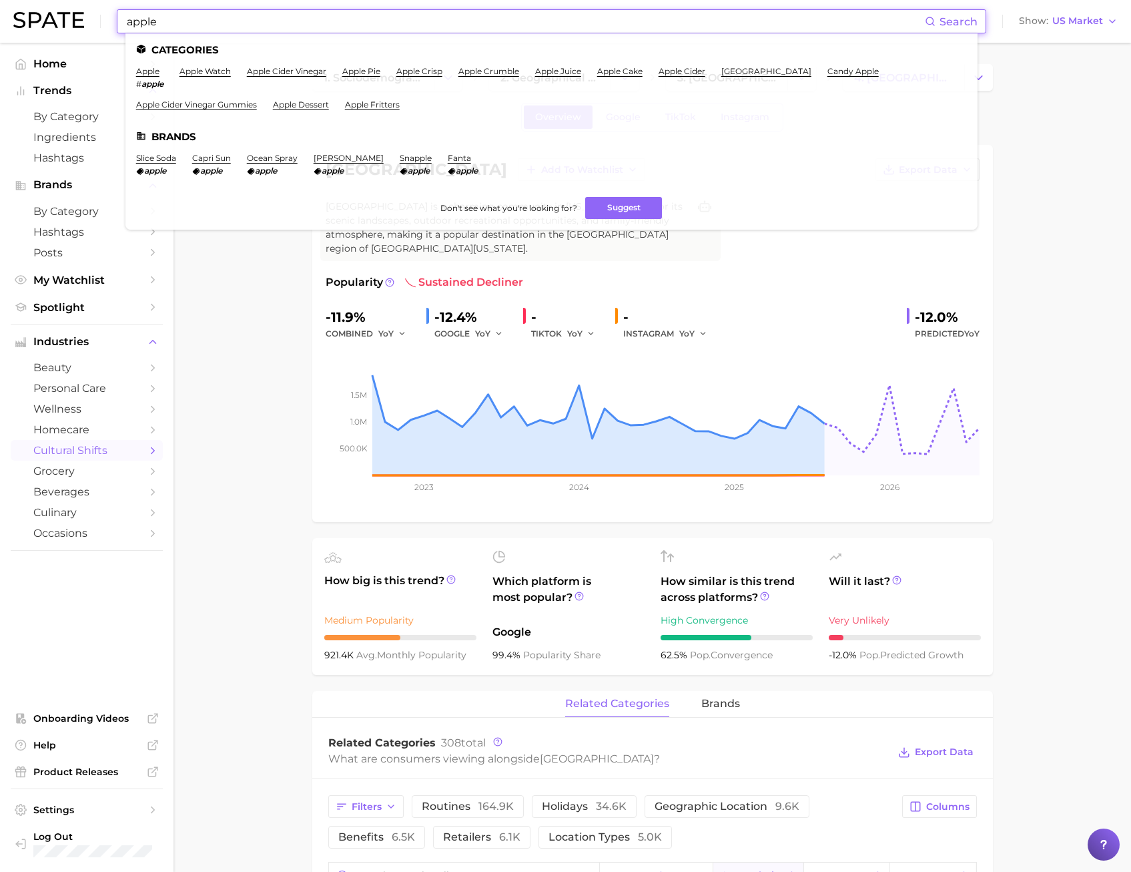
drag, startPoint x: 166, startPoint y: 22, endPoint x: -27, endPoint y: 30, distance: 193.7
click at [0, 30] on html "apple Search Categories apple # apple apple watch apple cider vinegar apple pie…" at bounding box center [565, 436] width 1131 height 872
click at [77, 15] on img at bounding box center [48, 20] width 71 height 16
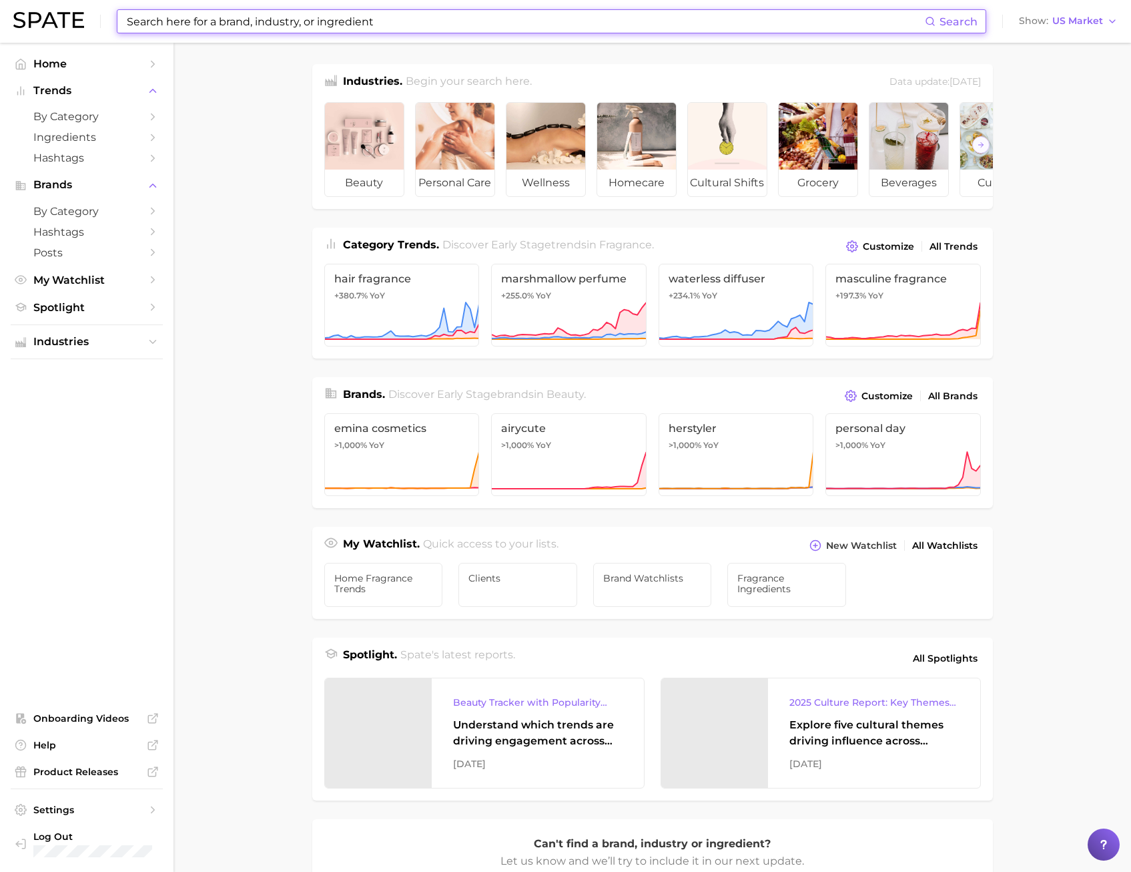
click at [197, 27] on input at bounding box center [525, 21] width 800 height 23
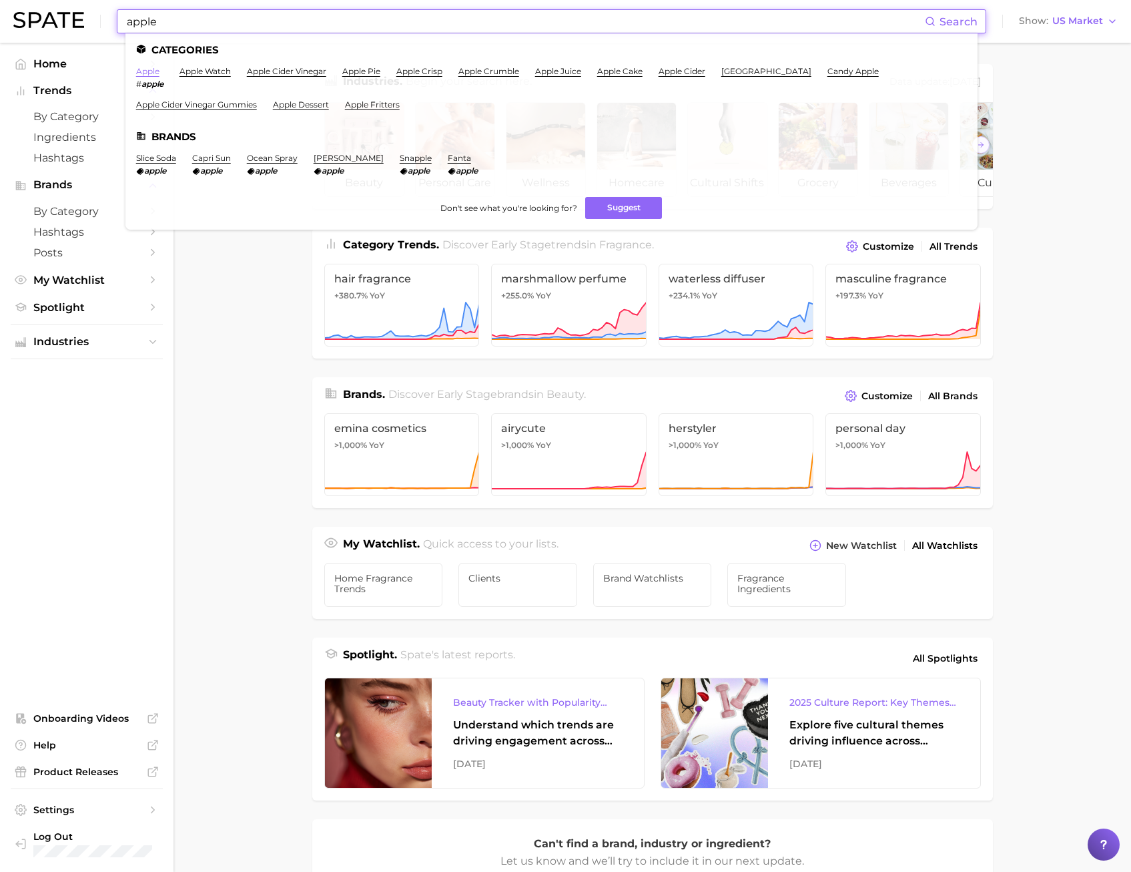
type input "apple"
click at [151, 70] on link "apple" at bounding box center [147, 71] width 23 height 10
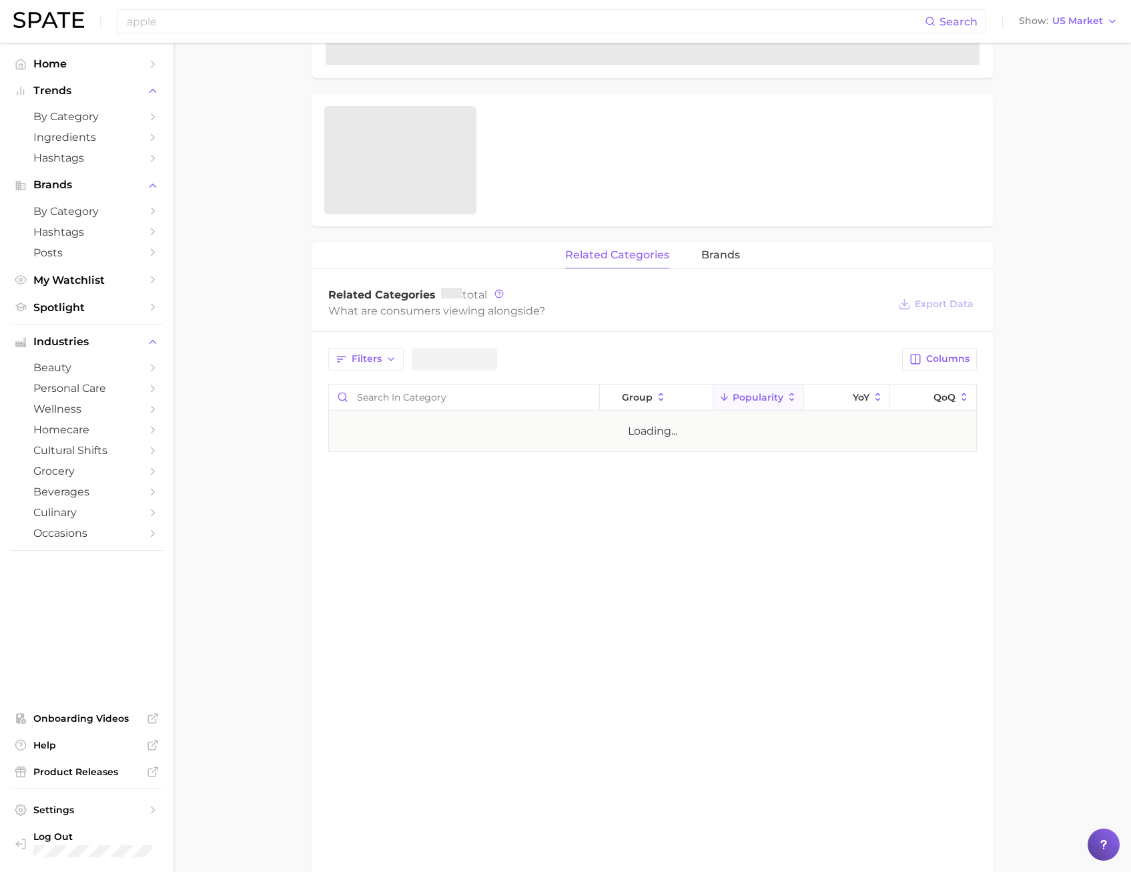
scroll to position [445, 0]
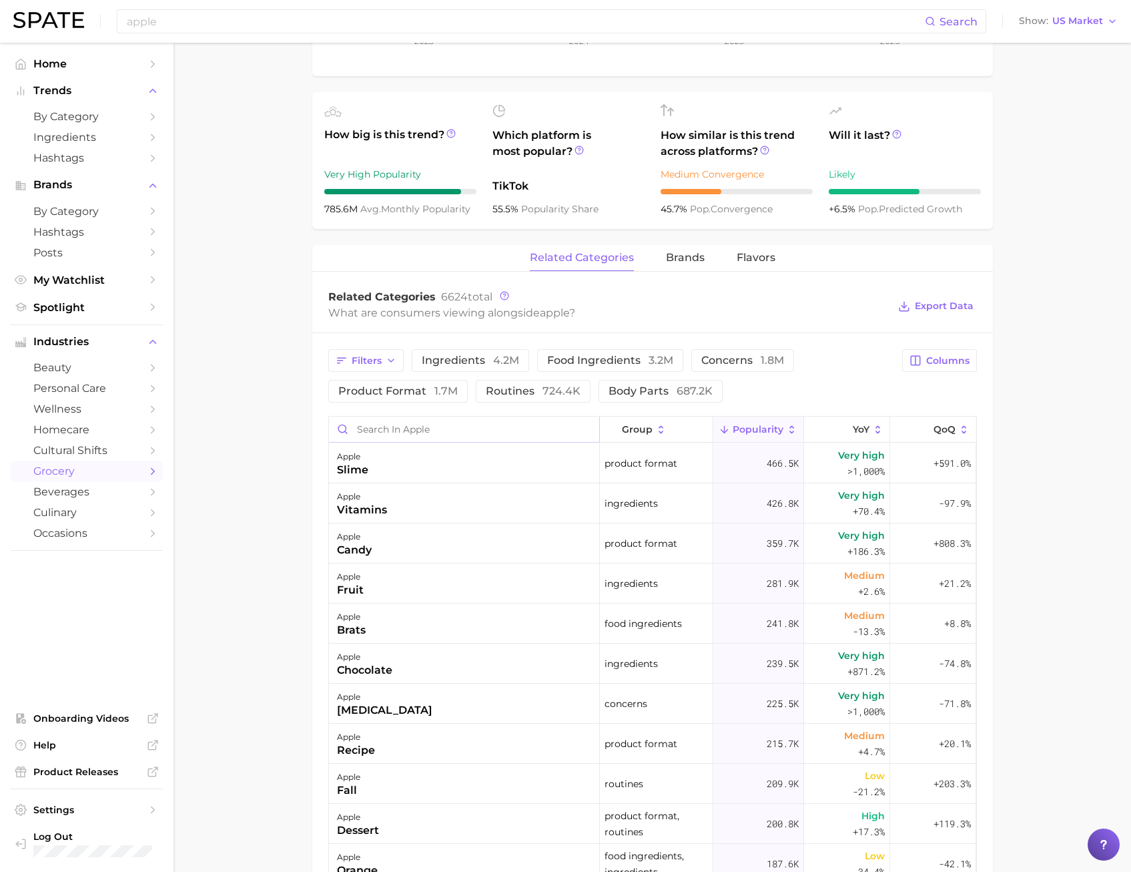
click at [391, 430] on input "Search in apple" at bounding box center [464, 428] width 270 height 25
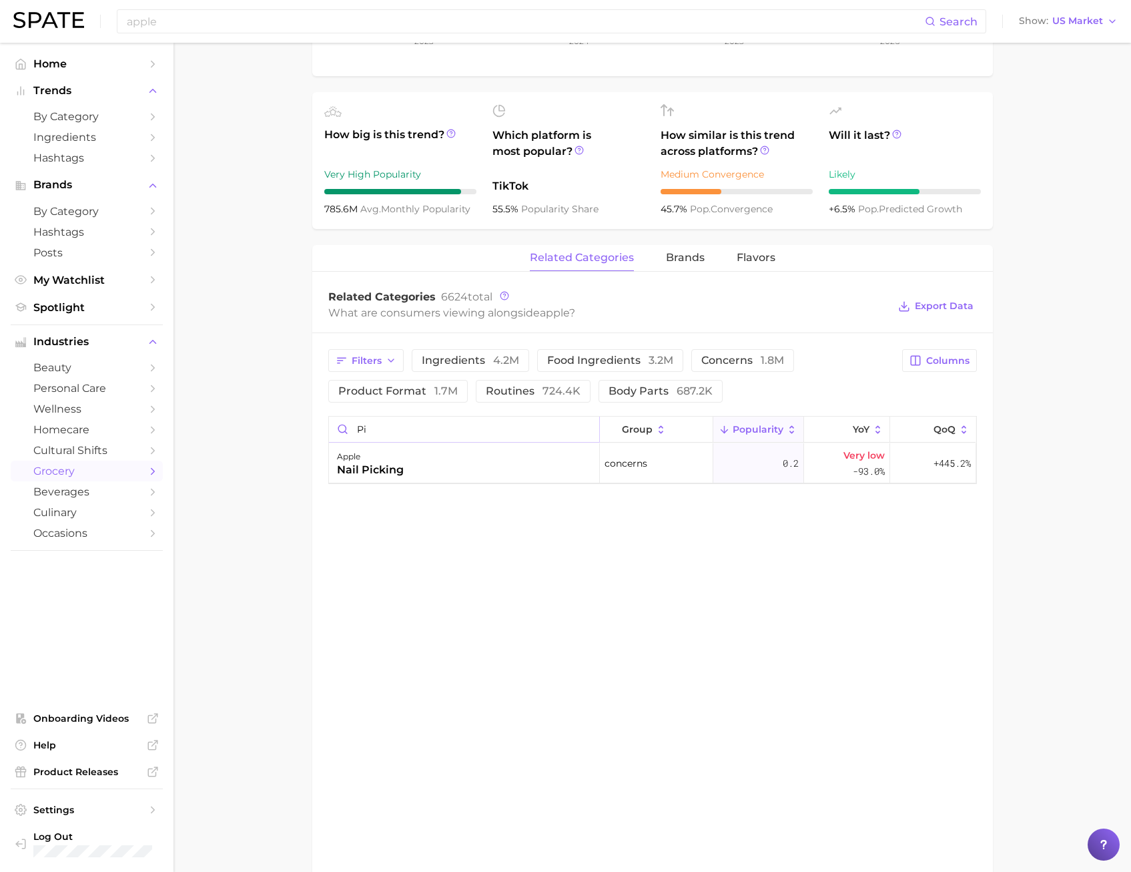
type input "p"
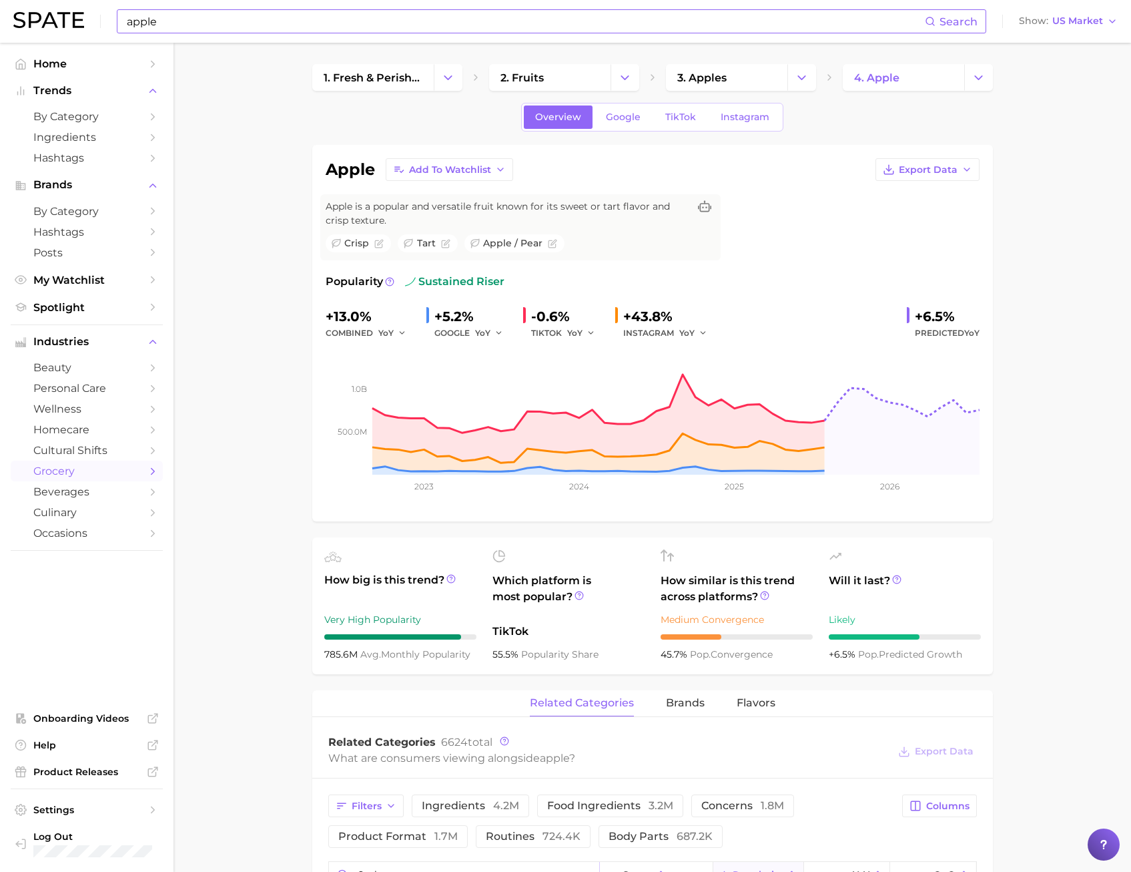
type input "orcha"
click at [238, 25] on input "apple" at bounding box center [525, 21] width 800 height 23
type input "a"
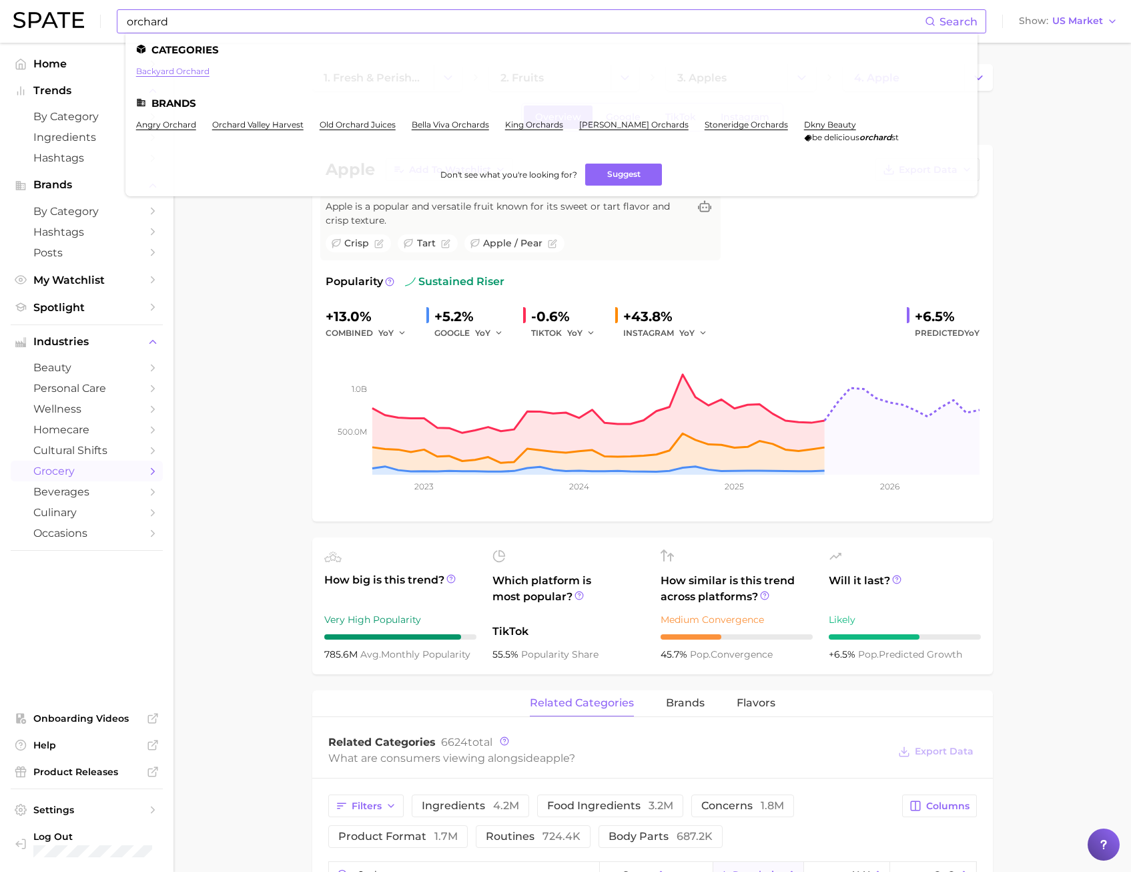
click at [190, 73] on link "backyard orchard" at bounding box center [172, 71] width 73 height 10
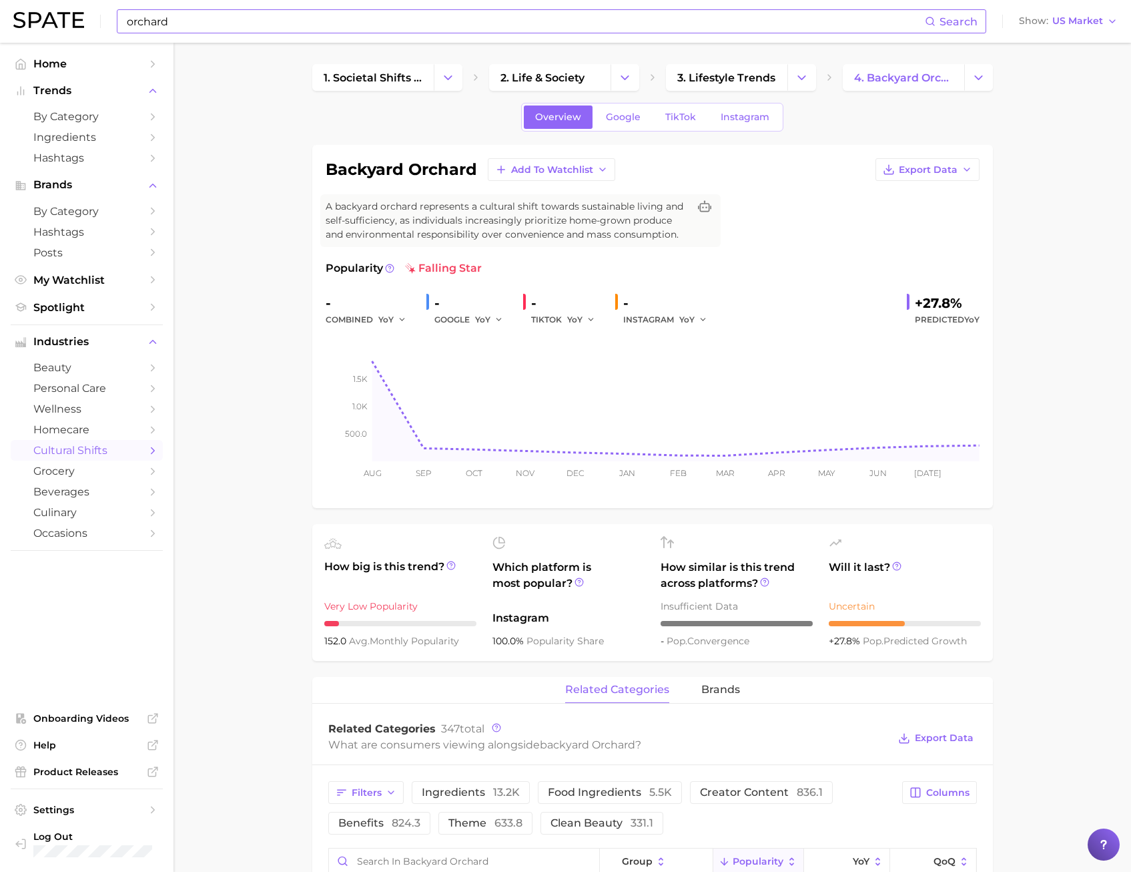
click at [188, 32] on input "orchard" at bounding box center [525, 21] width 800 height 23
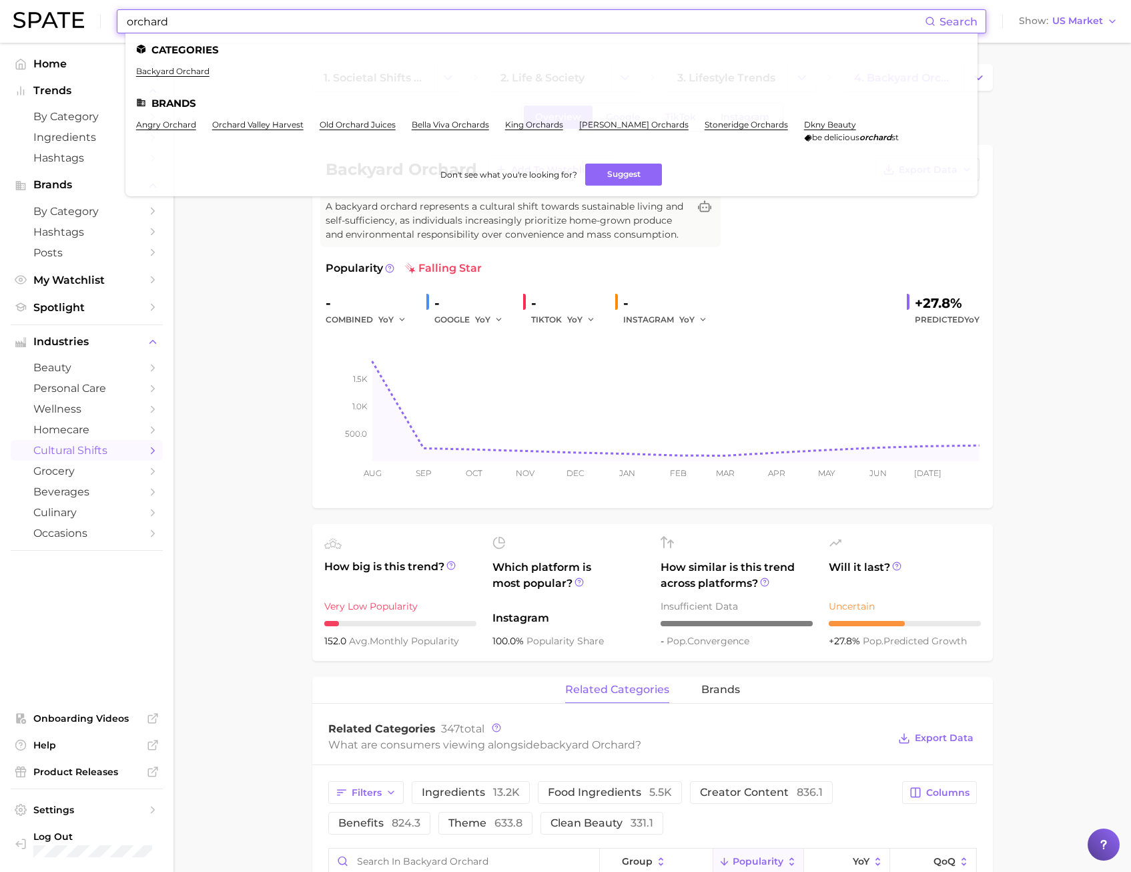
drag, startPoint x: 186, startPoint y: 25, endPoint x: 89, endPoint y: 45, distance: 99.5
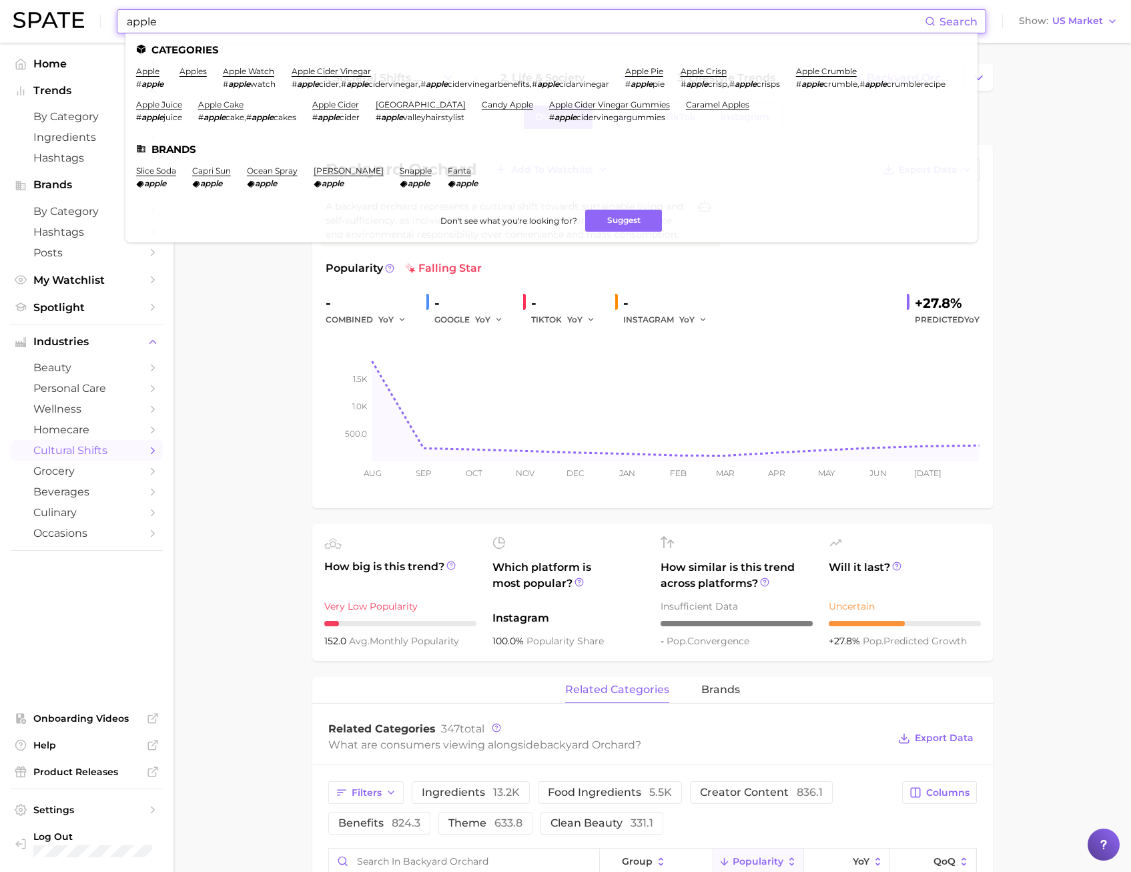
type input "apple"
